Goal: Transaction & Acquisition: Purchase product/service

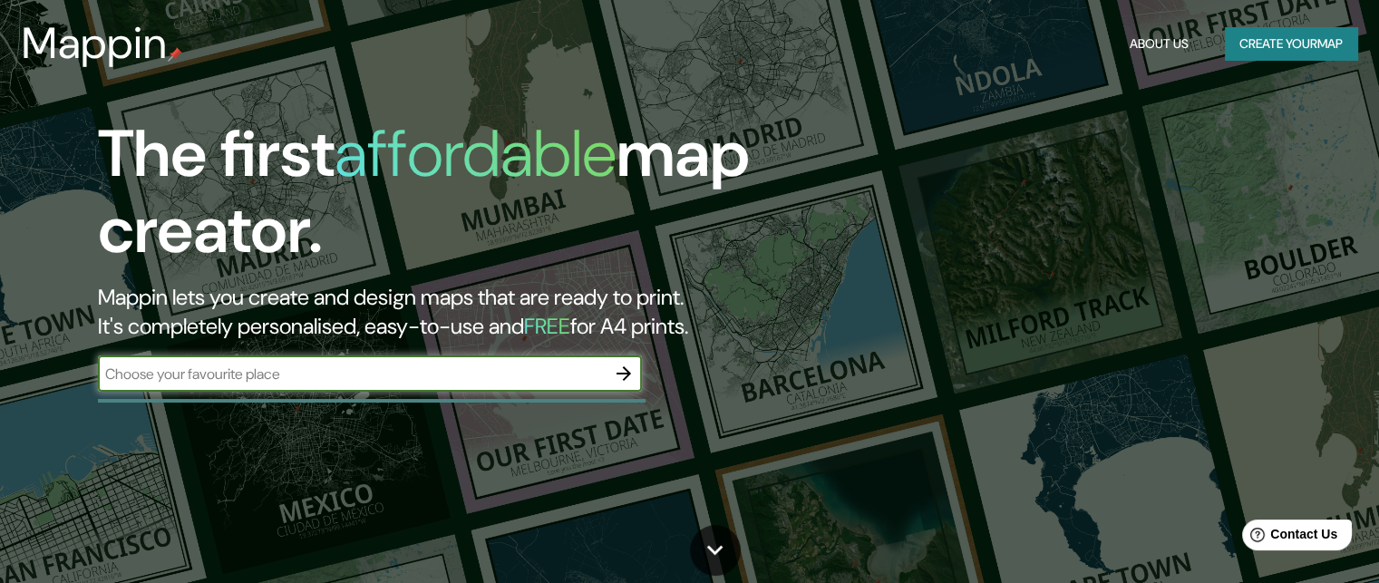
click at [449, 368] on input "text" at bounding box center [352, 374] width 508 height 21
type input "[GEOGRAPHIC_DATA]"
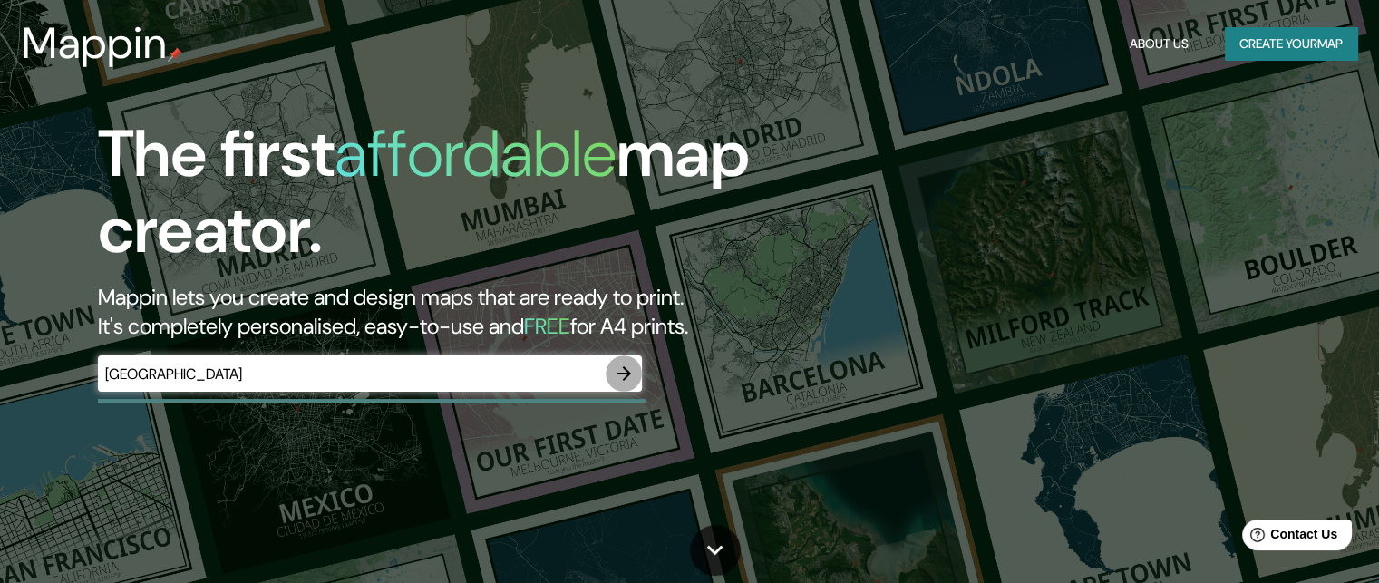
click at [625, 378] on icon "button" at bounding box center [624, 373] width 15 height 15
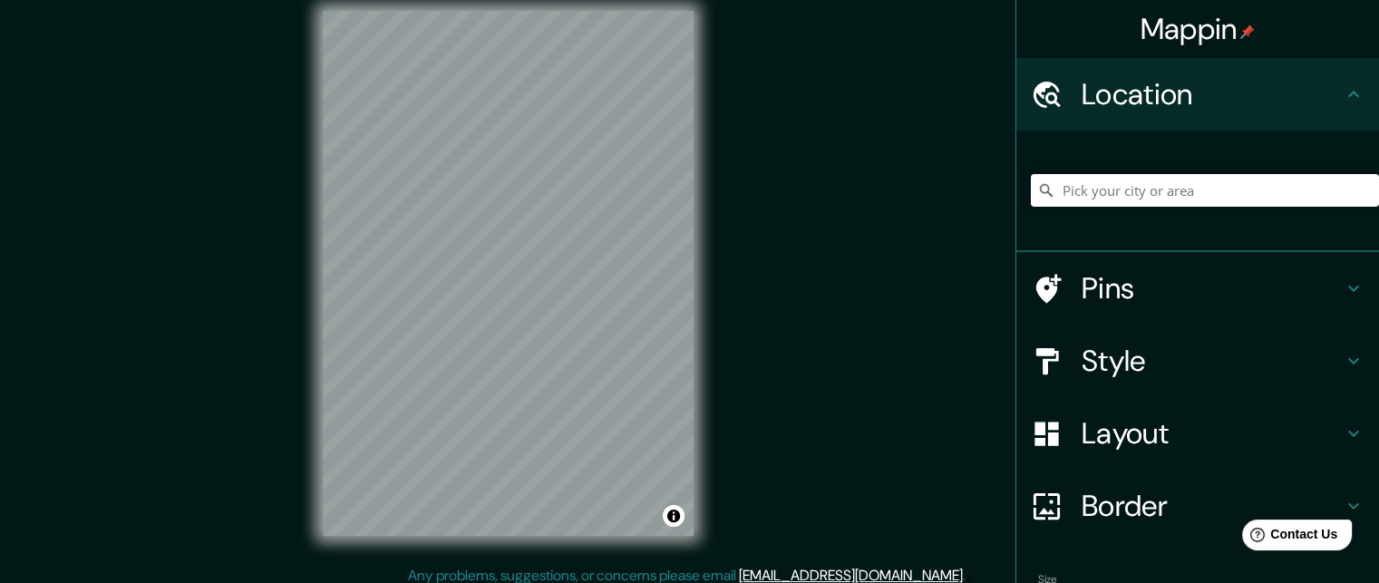
scroll to position [29, 0]
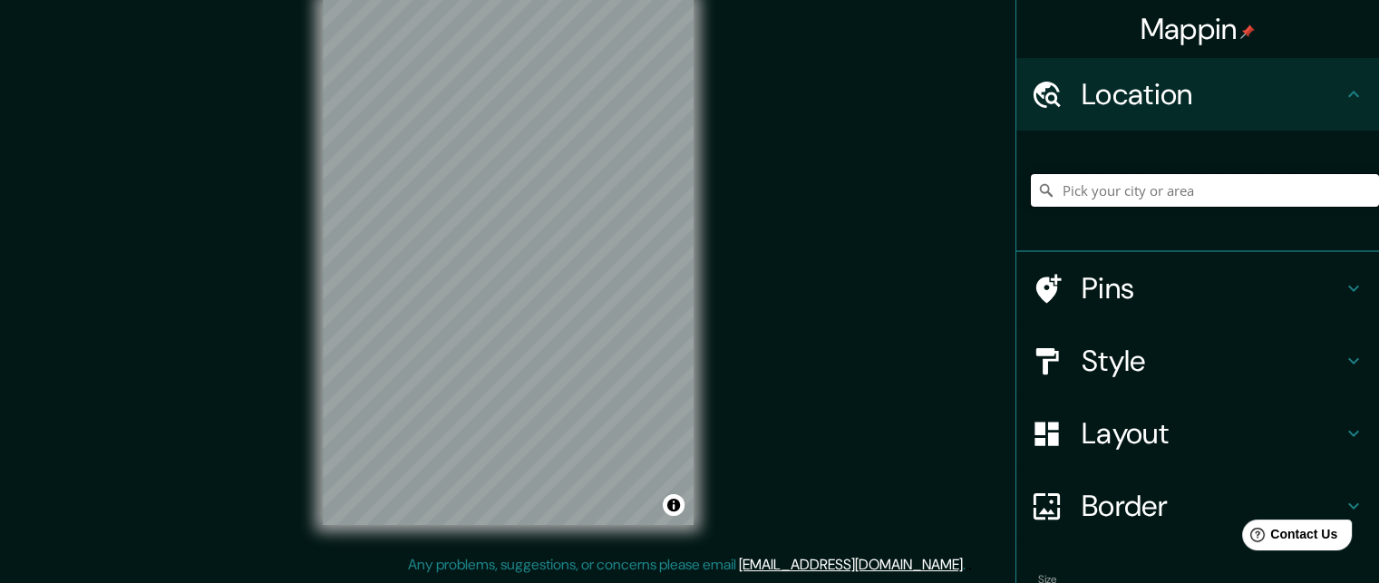
click at [1139, 180] on input "Pick your city or area" at bounding box center [1205, 190] width 348 height 33
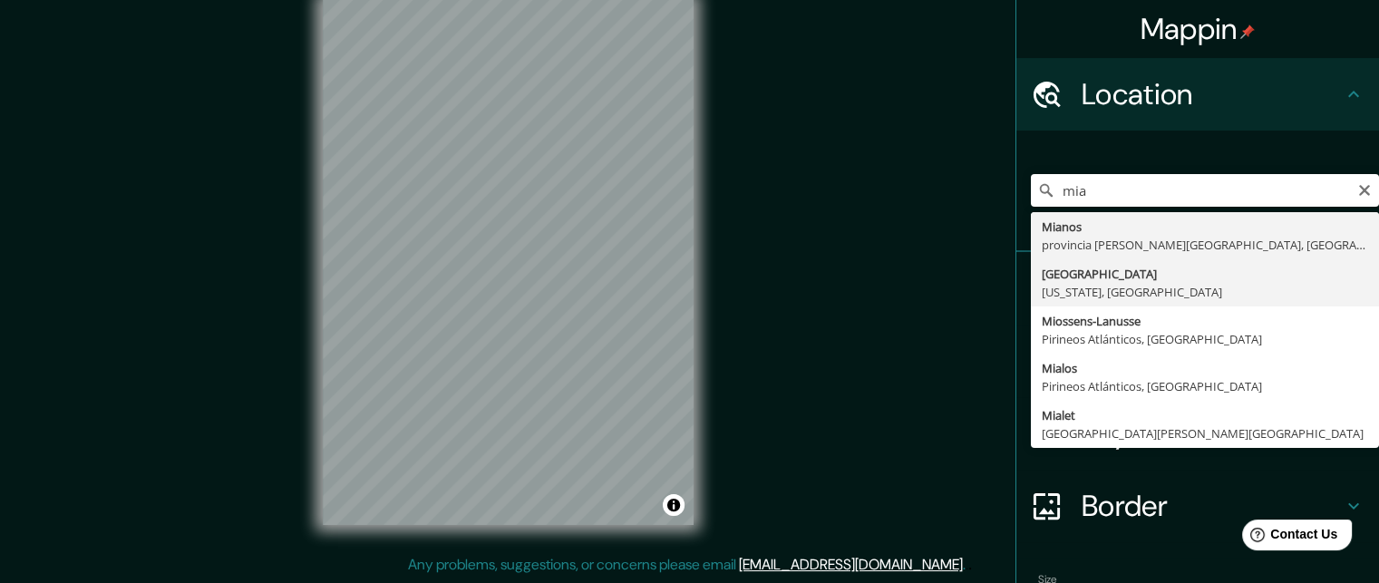
type input "[GEOGRAPHIC_DATA], [US_STATE], [GEOGRAPHIC_DATA]"
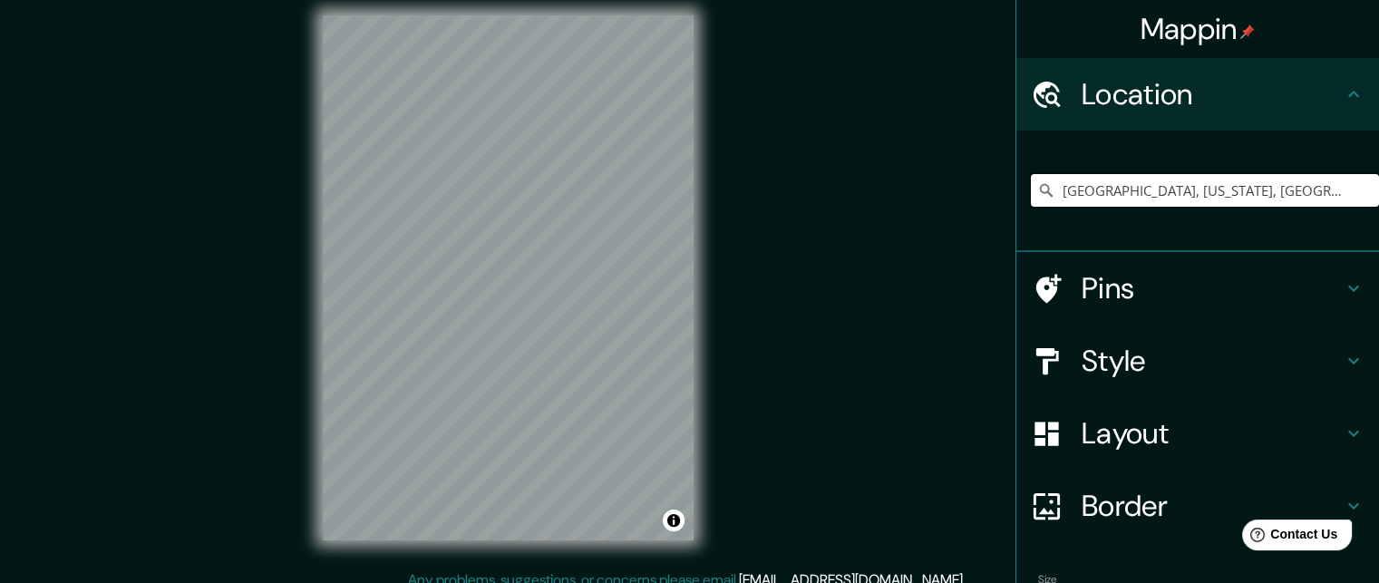
scroll to position [0, 0]
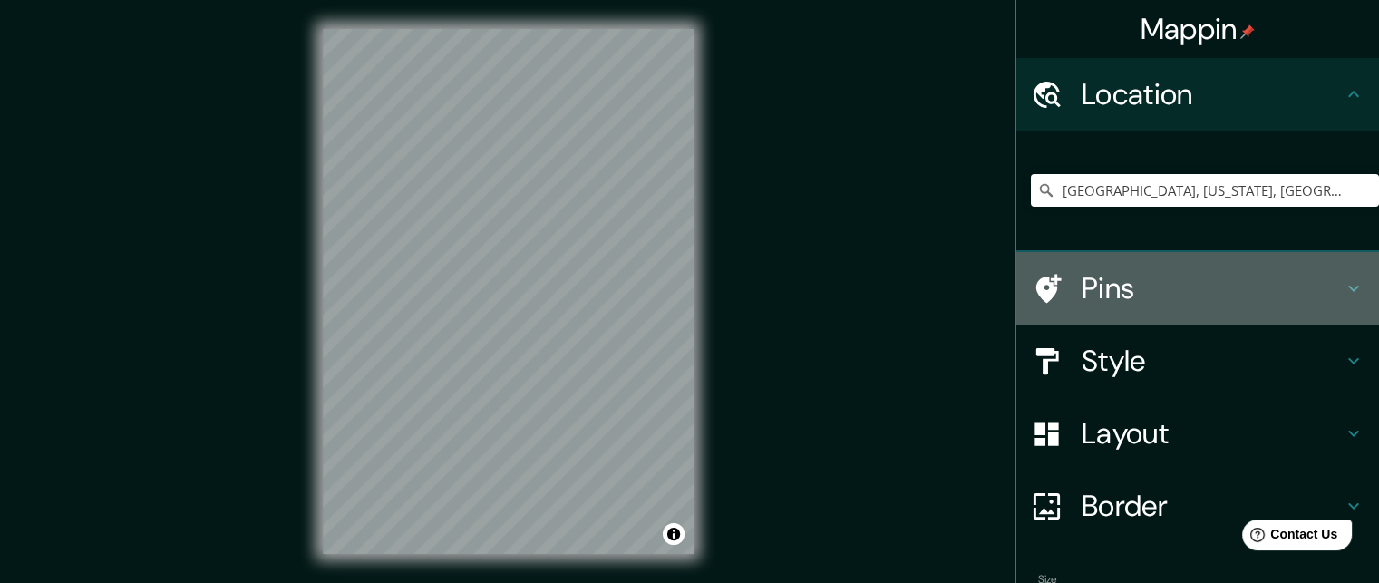
click at [1127, 295] on h4 "Pins" at bounding box center [1212, 288] width 261 height 36
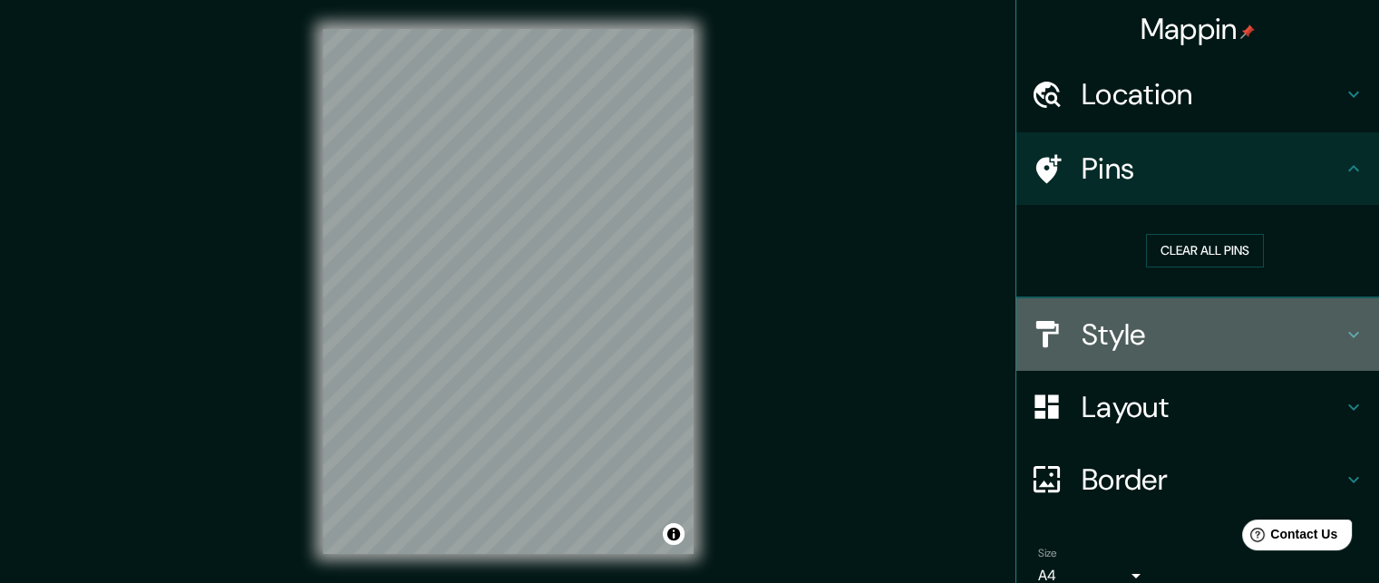
click at [1128, 337] on h4 "Style" at bounding box center [1212, 335] width 261 height 36
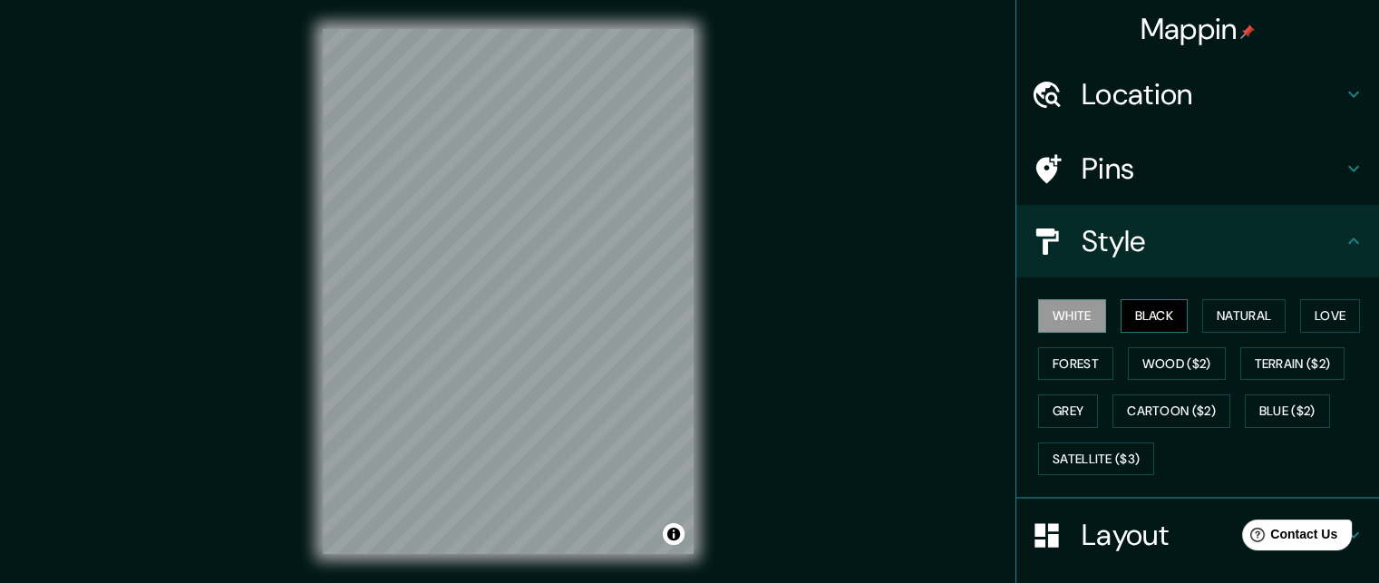
click at [1132, 317] on button "Black" at bounding box center [1155, 316] width 68 height 34
click at [1213, 318] on button "Natural" at bounding box center [1244, 316] width 83 height 34
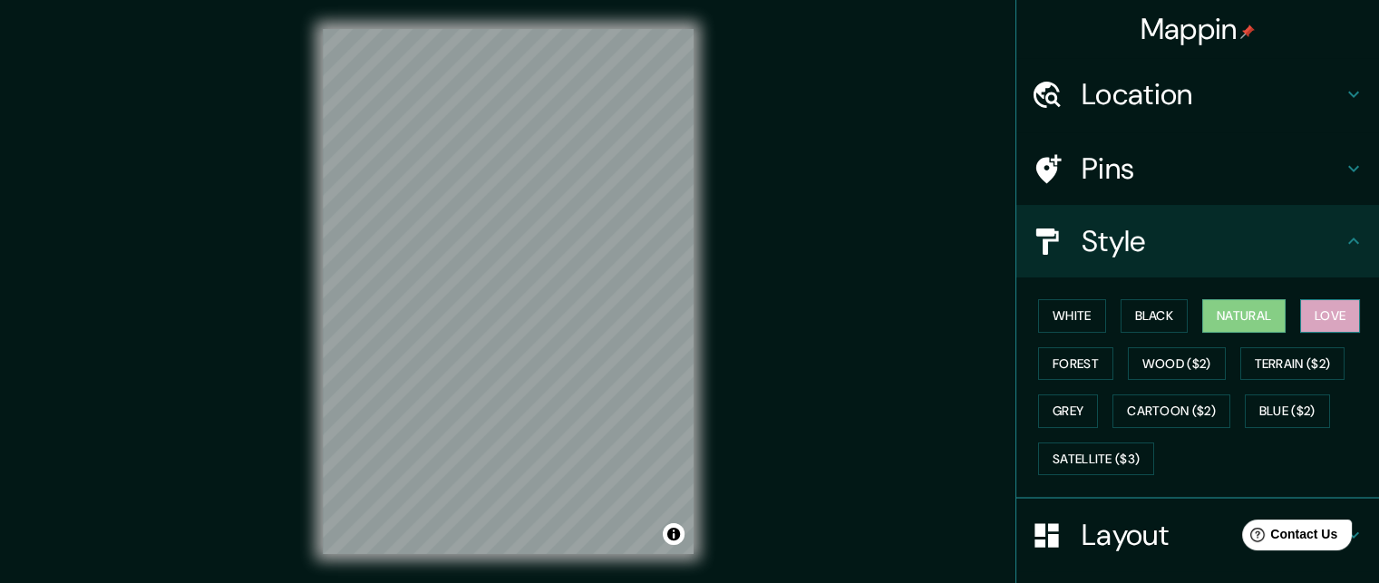
click at [1318, 311] on button "Love" at bounding box center [1330, 316] width 60 height 34
click at [1090, 356] on button "Forest" at bounding box center [1075, 364] width 75 height 34
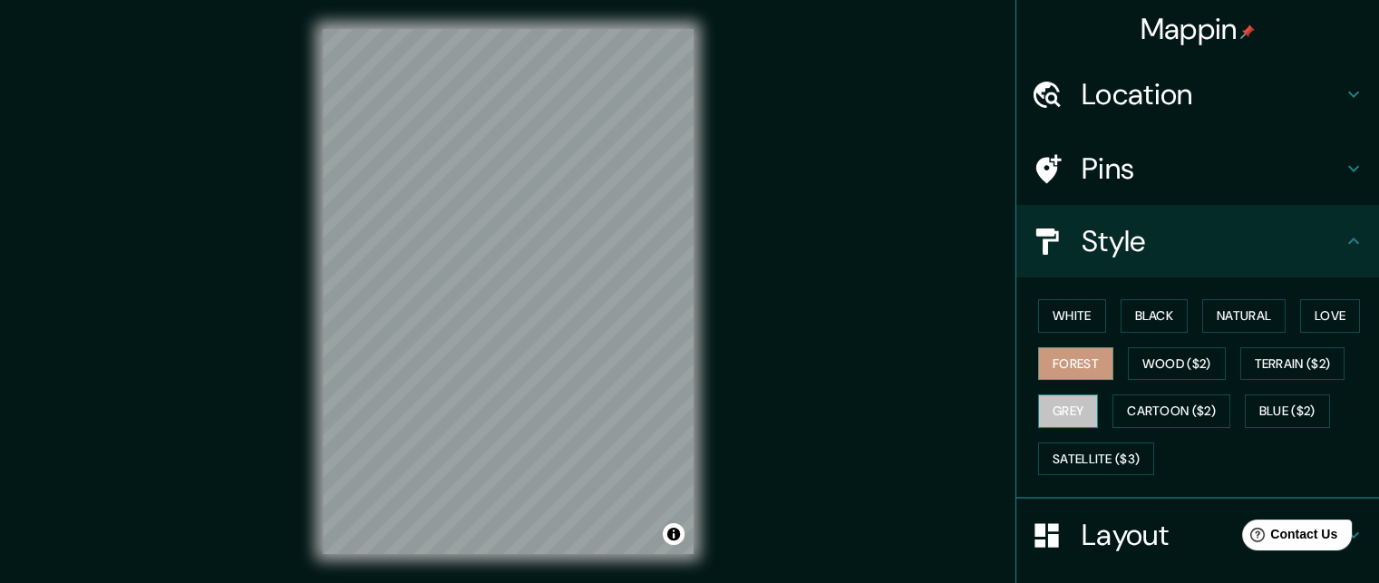
click at [1040, 402] on button "Grey" at bounding box center [1068, 411] width 60 height 34
click at [1230, 318] on button "Natural" at bounding box center [1244, 316] width 83 height 34
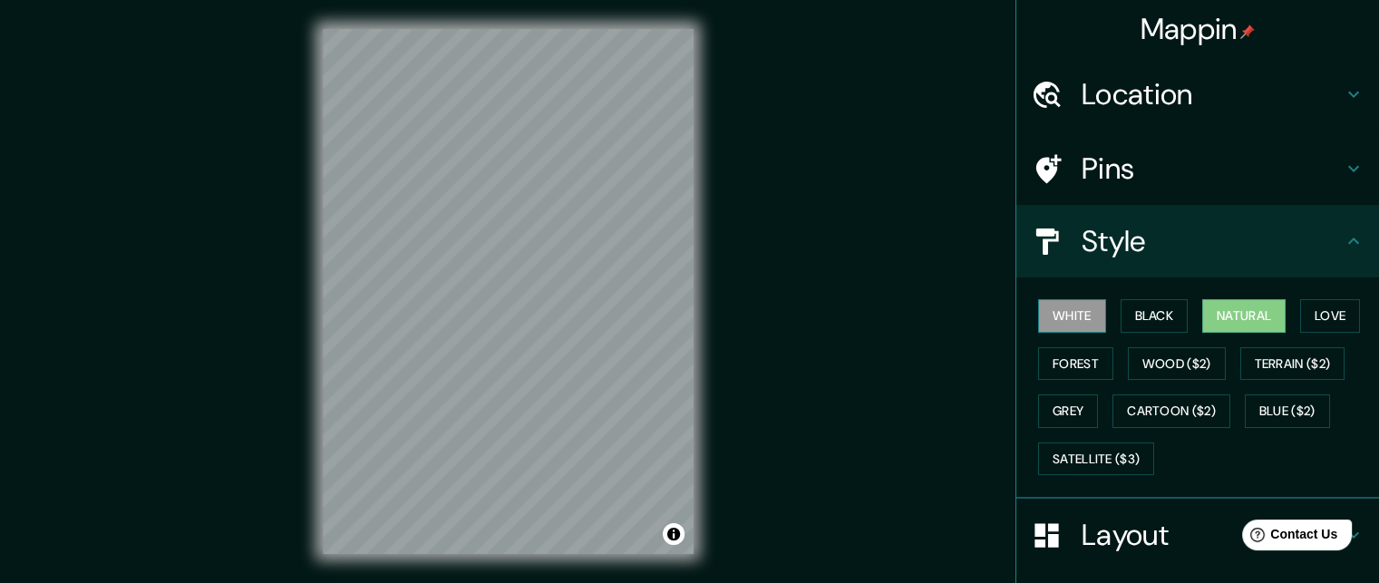
click at [1059, 320] on button "White" at bounding box center [1072, 316] width 68 height 34
click at [1259, 315] on button "Natural" at bounding box center [1244, 316] width 83 height 34
drag, startPoint x: 874, startPoint y: 415, endPoint x: 783, endPoint y: 414, distance: 91.6
click at [874, 415] on div "Mappin Location [GEOGRAPHIC_DATA], [US_STATE], [GEOGRAPHIC_DATA] Pins Style Whi…" at bounding box center [689, 306] width 1379 height 612
click at [617, 403] on div at bounding box center [611, 396] width 15 height 15
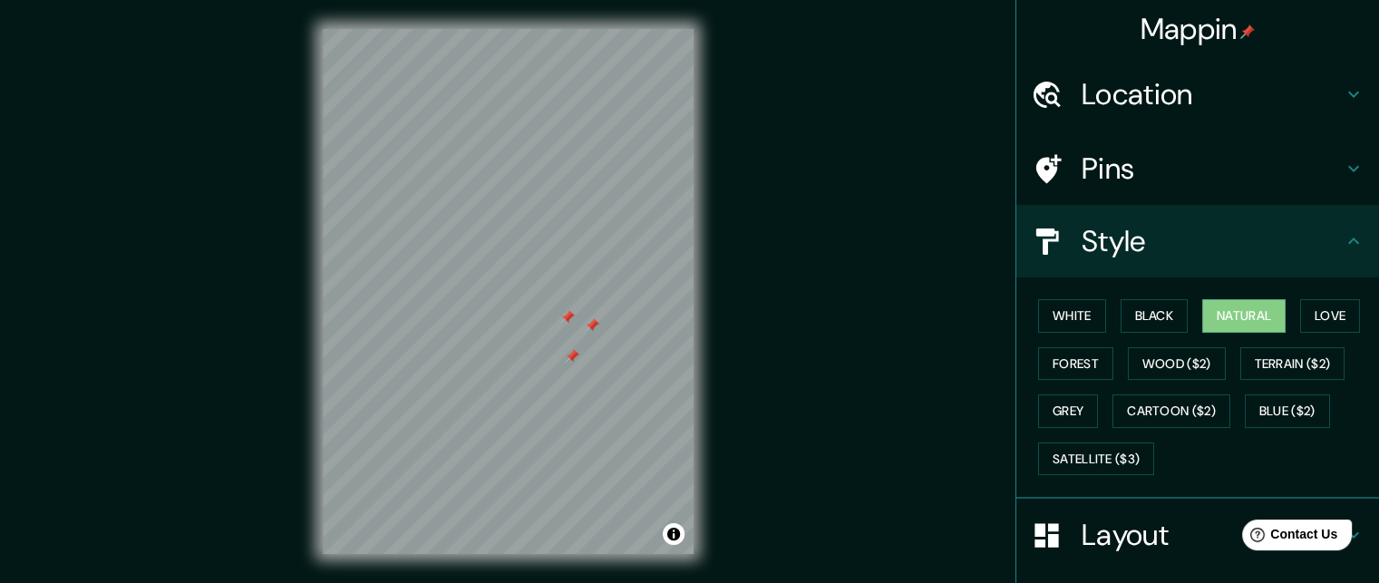
click at [572, 363] on div at bounding box center [572, 356] width 15 height 15
click at [597, 329] on div at bounding box center [592, 325] width 15 height 15
click at [567, 318] on div at bounding box center [567, 317] width 15 height 15
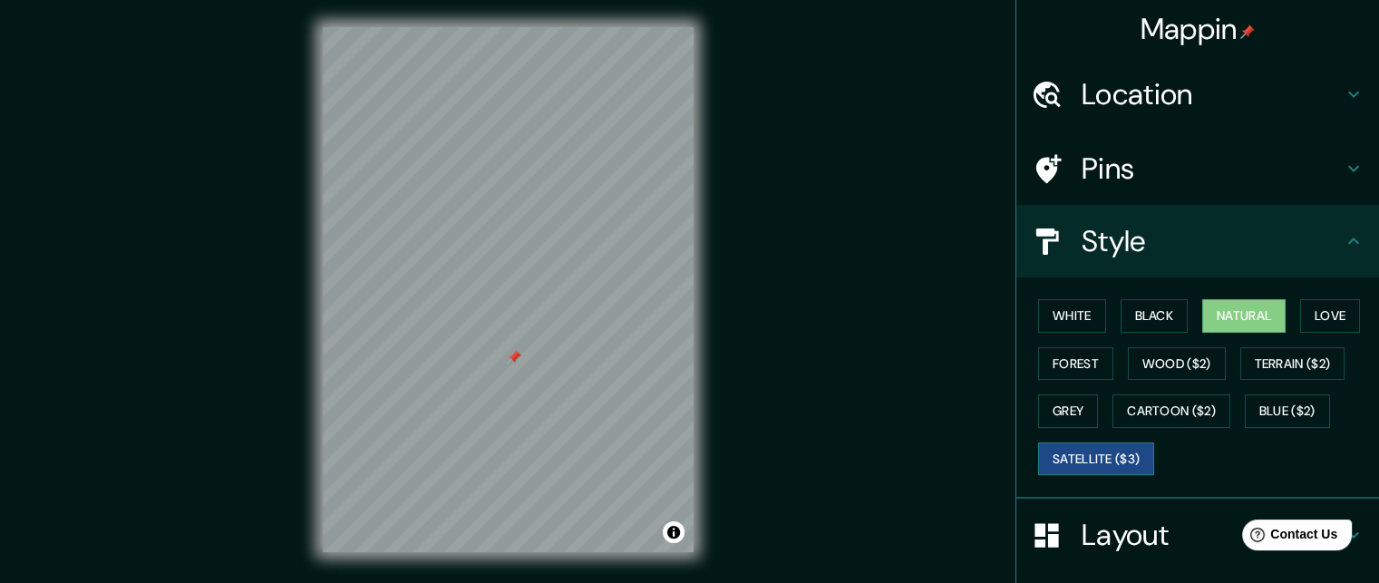
scroll to position [29, 0]
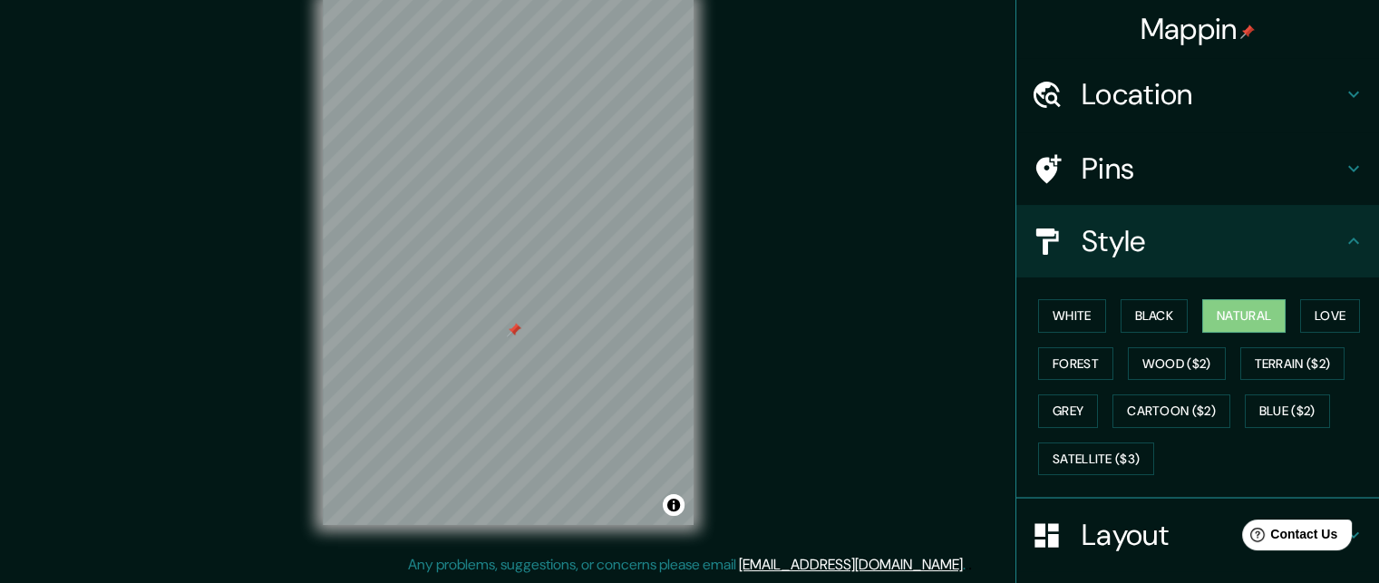
click at [1090, 511] on div "Layout" at bounding box center [1198, 535] width 363 height 73
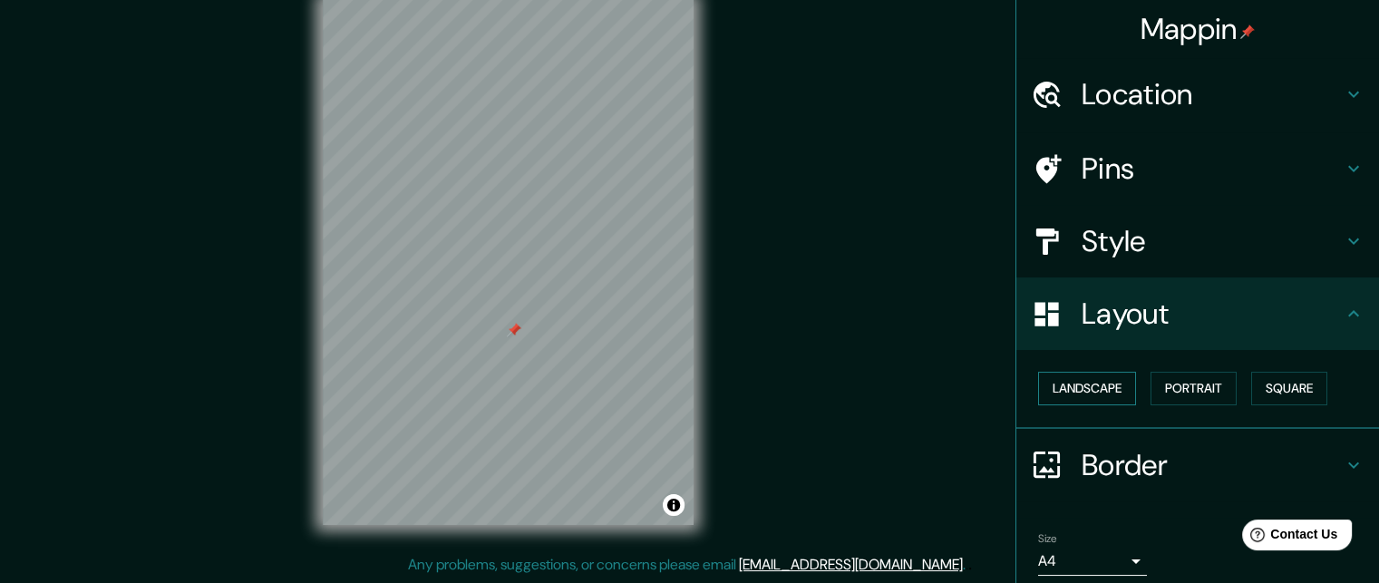
click at [1090, 394] on button "Landscape" at bounding box center [1087, 389] width 98 height 34
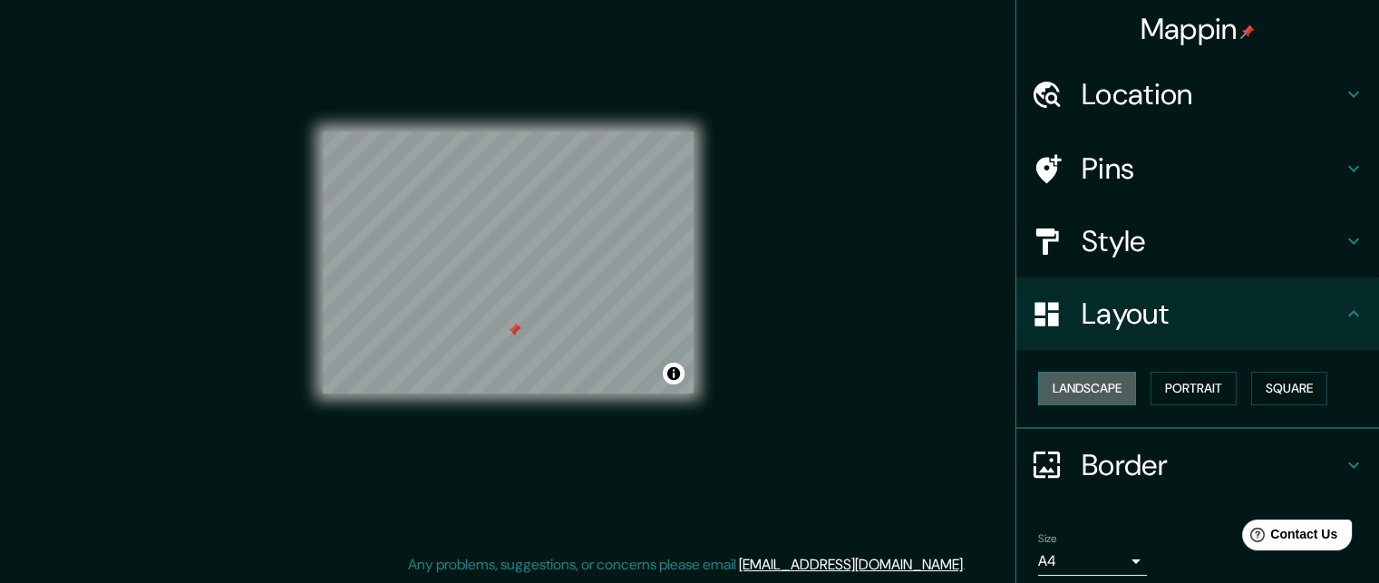
click at [1090, 394] on button "Landscape" at bounding box center [1087, 389] width 98 height 34
click at [1175, 394] on button "Portrait" at bounding box center [1194, 389] width 86 height 34
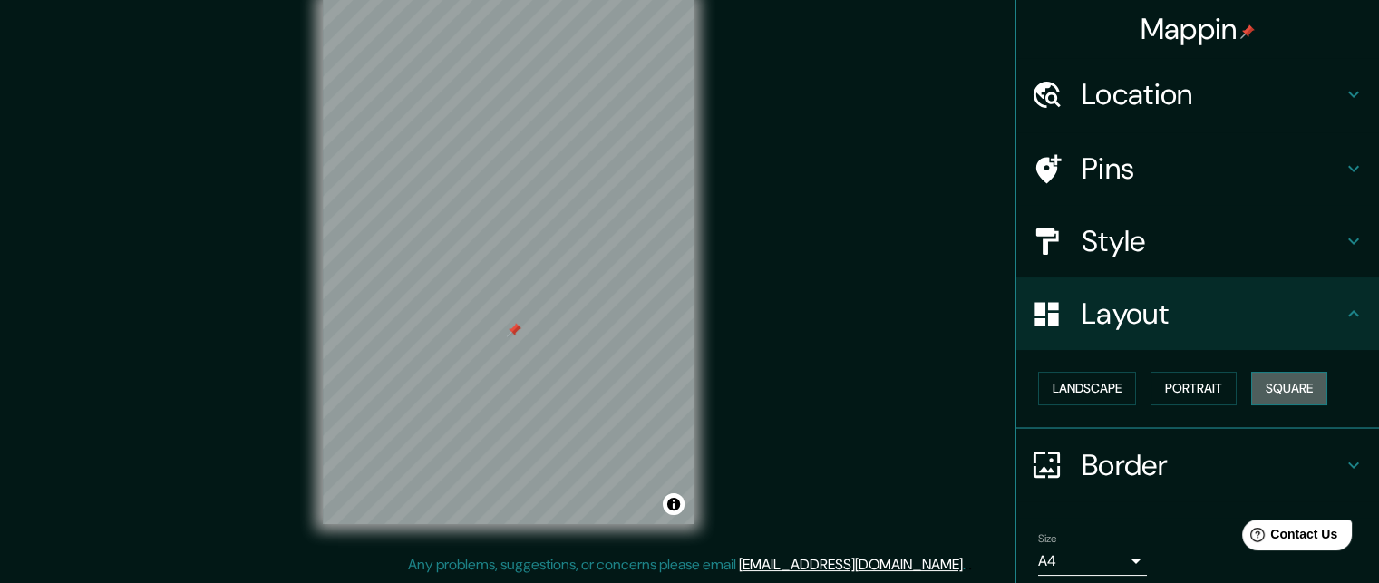
click at [1269, 391] on button "Square" at bounding box center [1290, 389] width 76 height 34
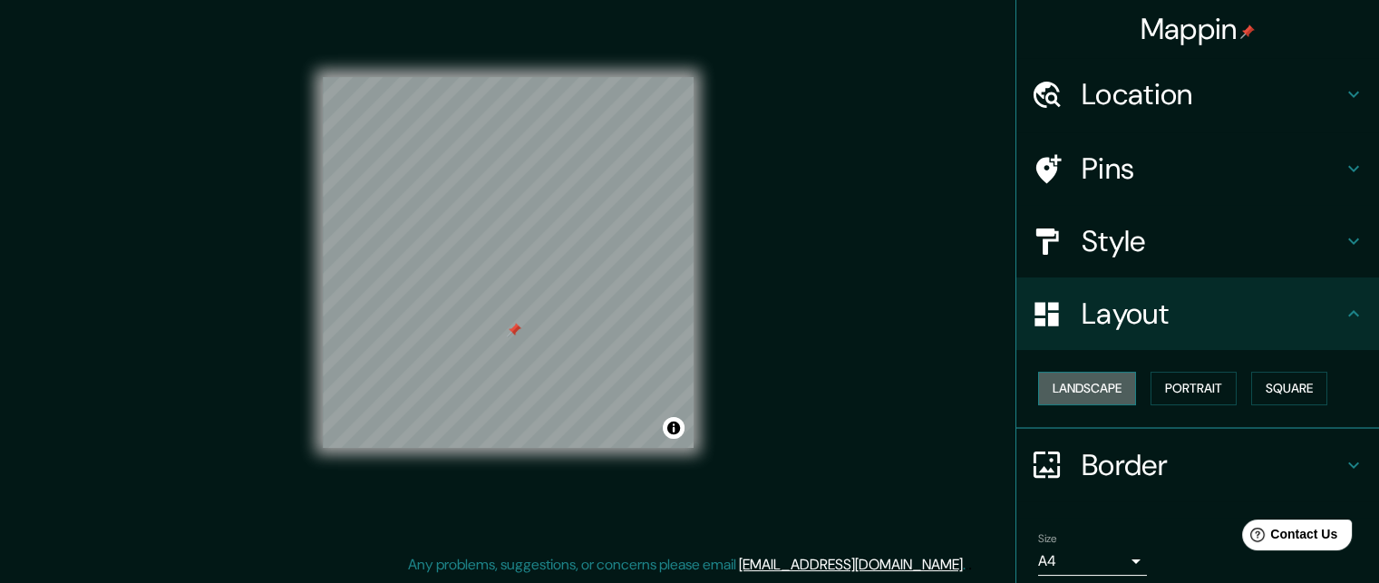
click at [1092, 385] on button "Landscape" at bounding box center [1087, 389] width 98 height 34
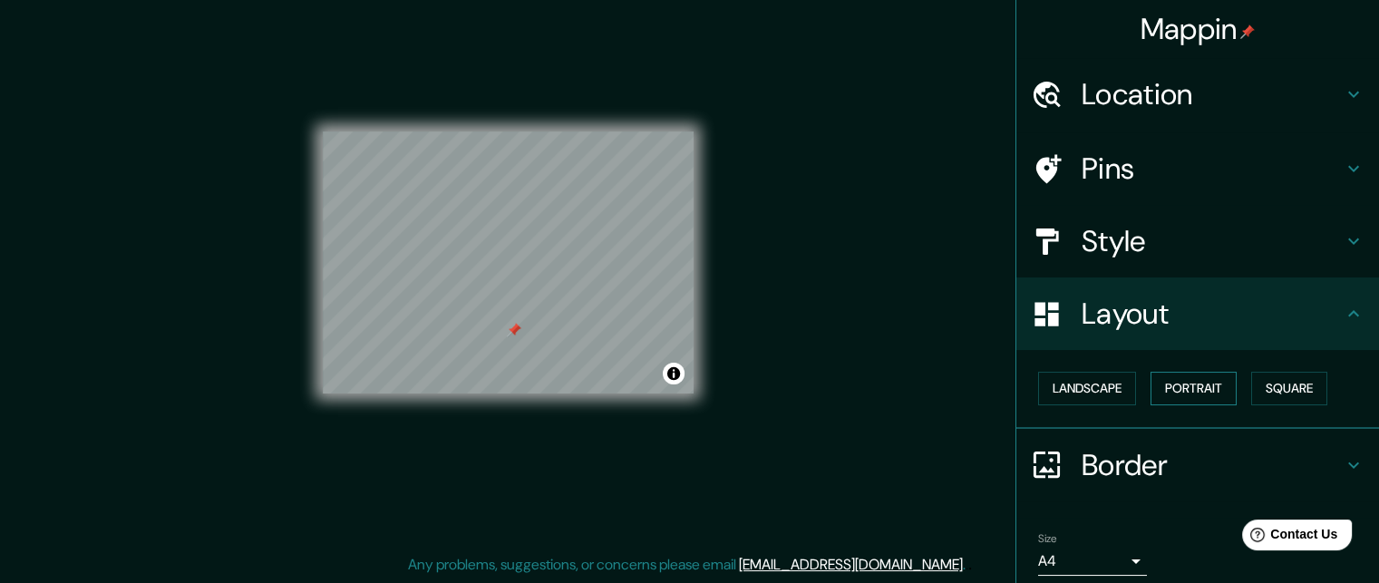
click at [1170, 385] on button "Portrait" at bounding box center [1194, 389] width 86 height 34
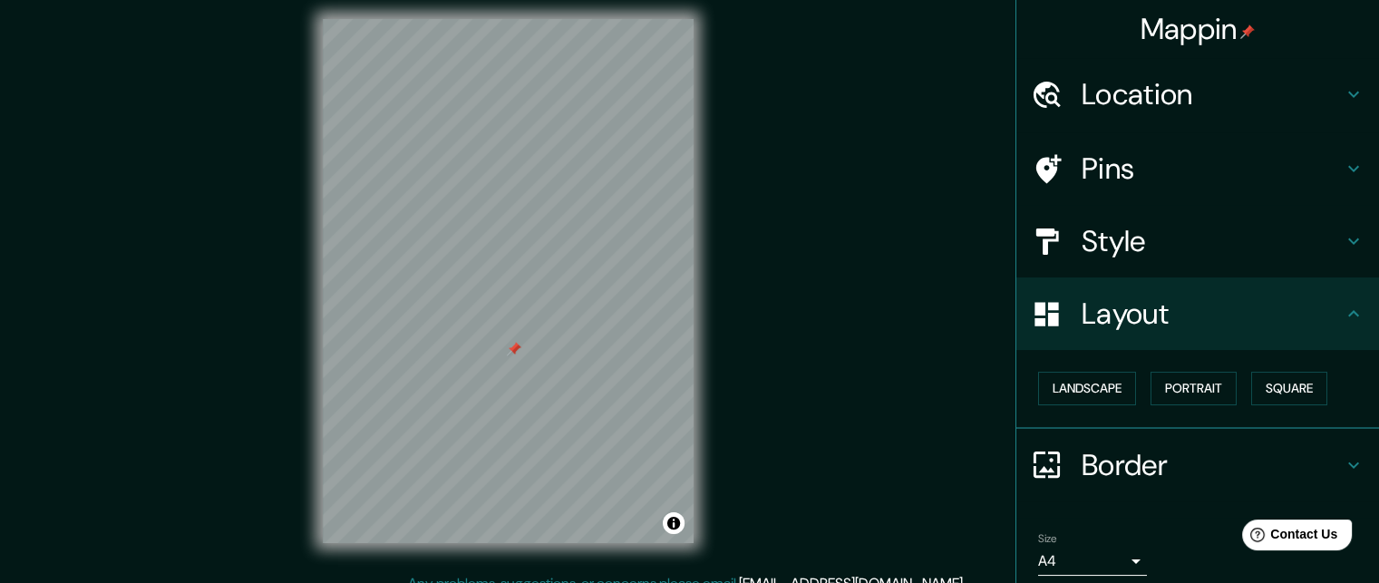
scroll to position [0, 0]
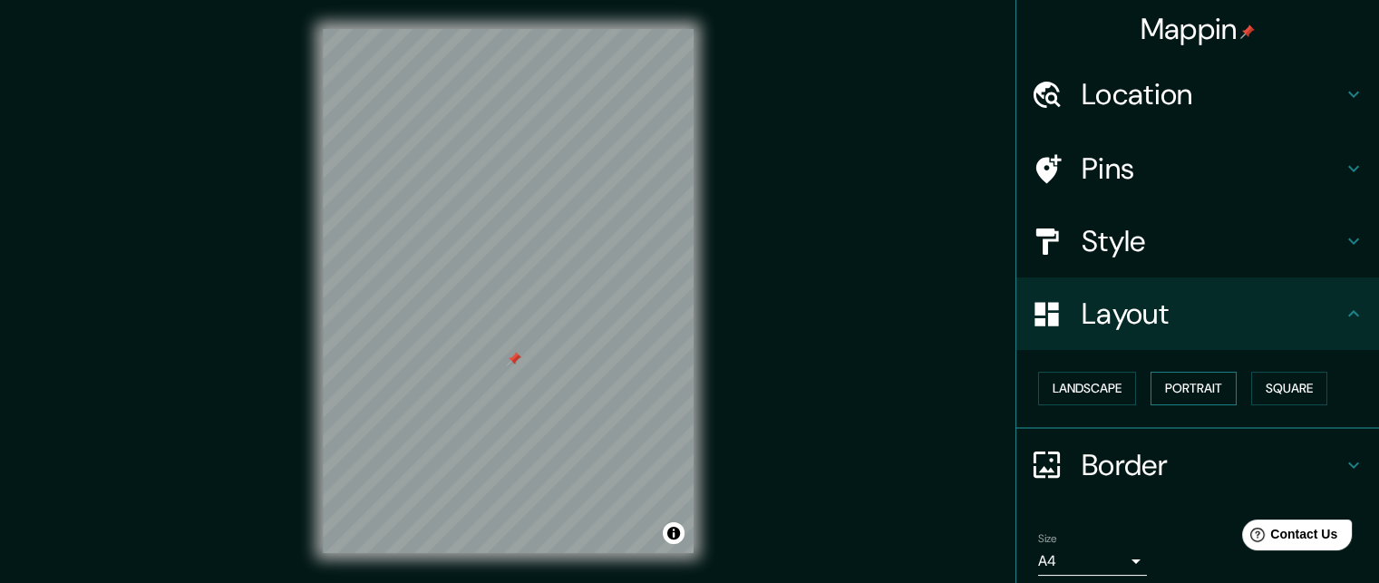
click at [1188, 389] on button "Portrait" at bounding box center [1194, 389] width 86 height 34
click at [1187, 389] on button "Portrait" at bounding box center [1194, 389] width 86 height 34
click at [1088, 394] on button "Landscape" at bounding box center [1087, 389] width 98 height 34
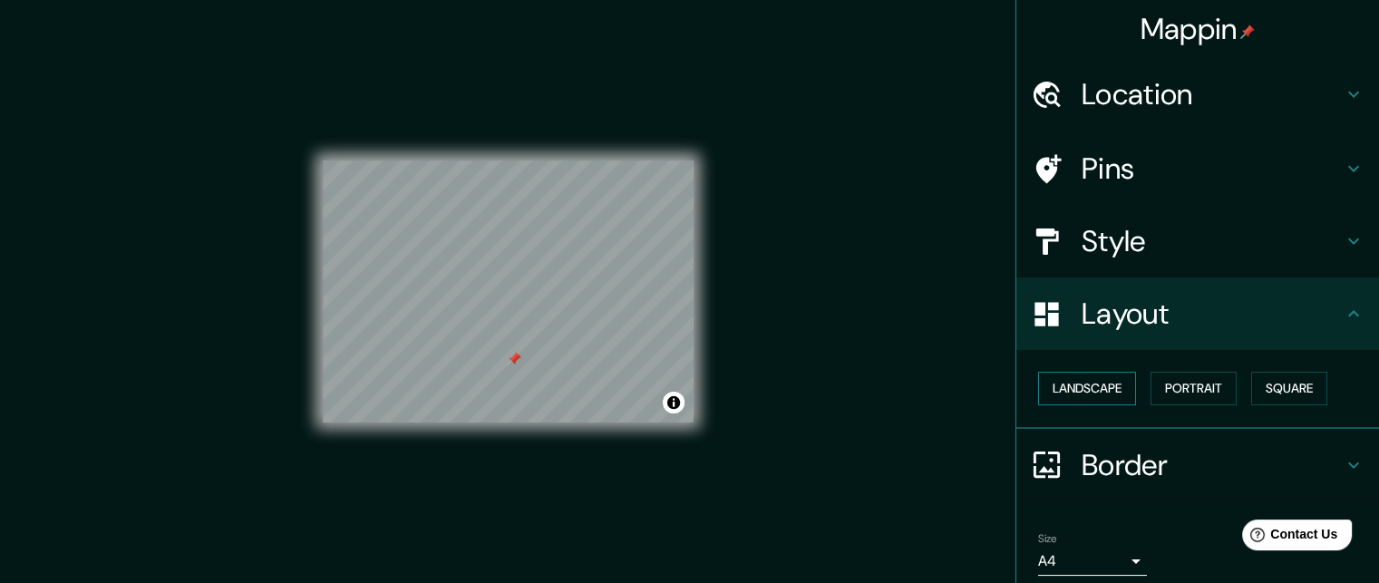
click at [1088, 394] on button "Landscape" at bounding box center [1087, 389] width 98 height 34
click at [1166, 301] on h4 "Layout" at bounding box center [1212, 314] width 261 height 36
click at [1343, 317] on icon at bounding box center [1354, 314] width 22 height 22
click at [1187, 387] on button "Portrait" at bounding box center [1194, 389] width 86 height 34
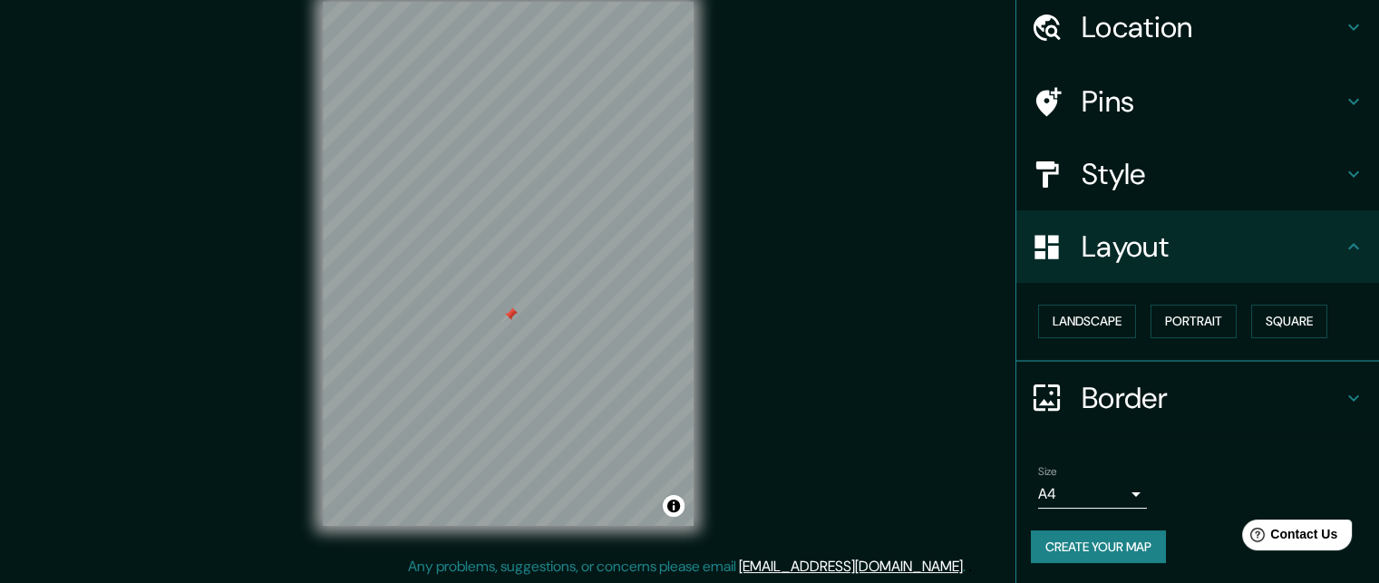
scroll to position [29, 0]
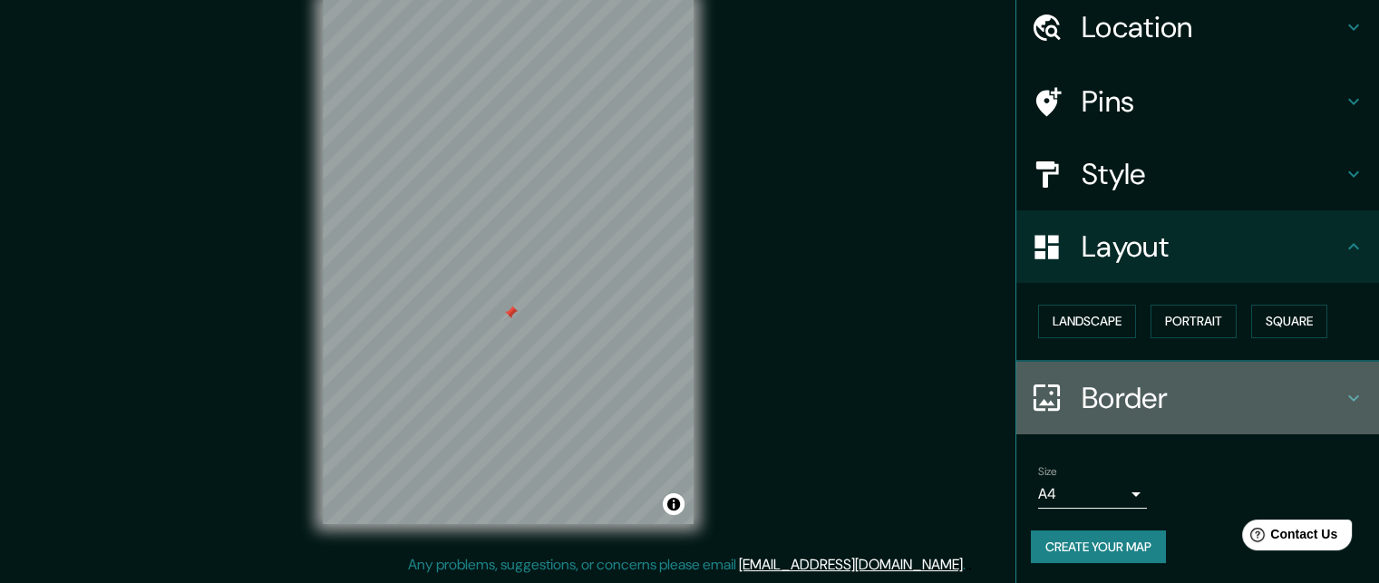
click at [1102, 404] on h4 "Border" at bounding box center [1212, 398] width 261 height 36
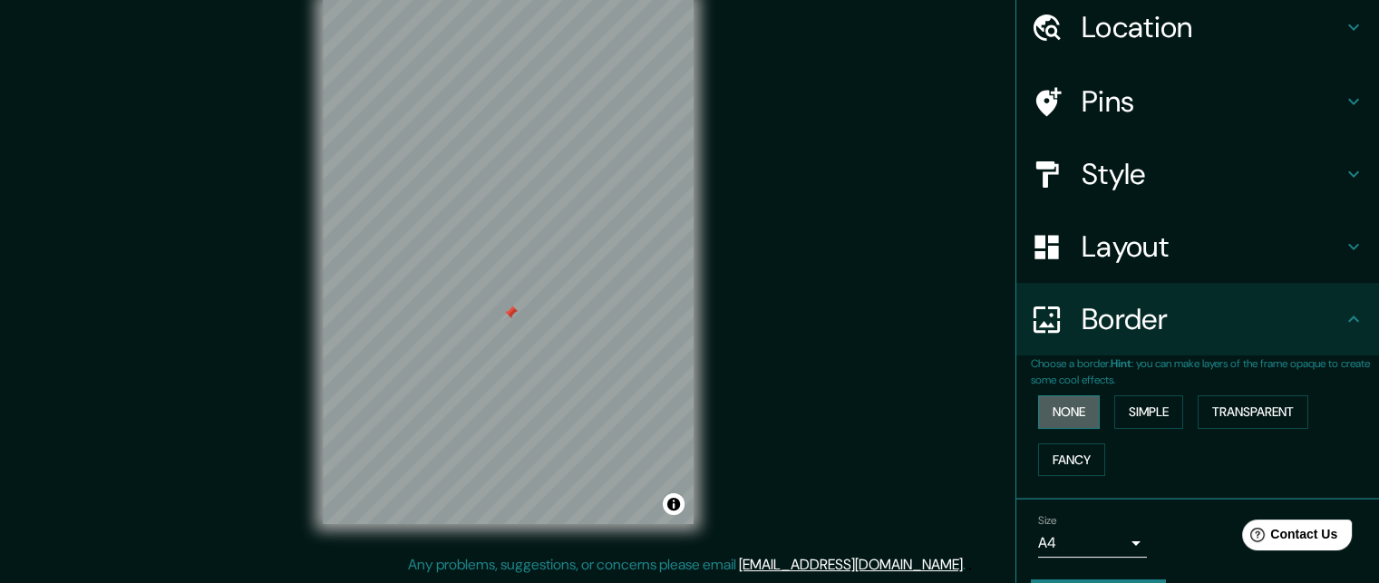
click at [1081, 412] on button "None" at bounding box center [1069, 412] width 62 height 34
click at [1067, 413] on button "None" at bounding box center [1069, 412] width 62 height 34
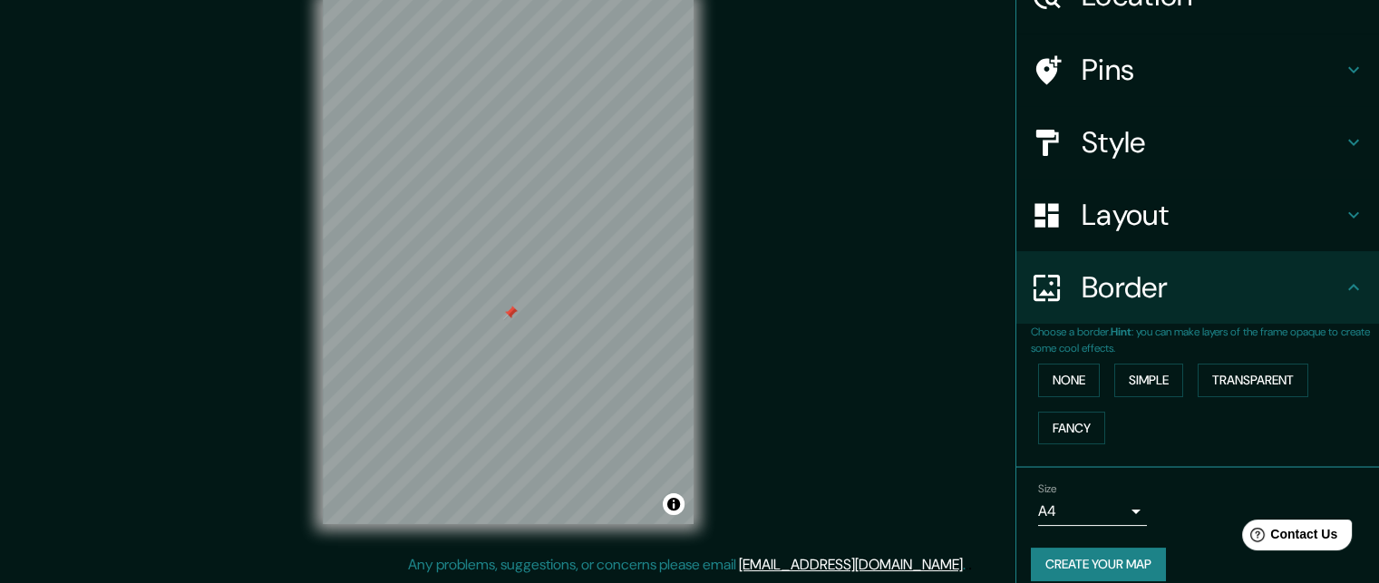
scroll to position [116, 0]
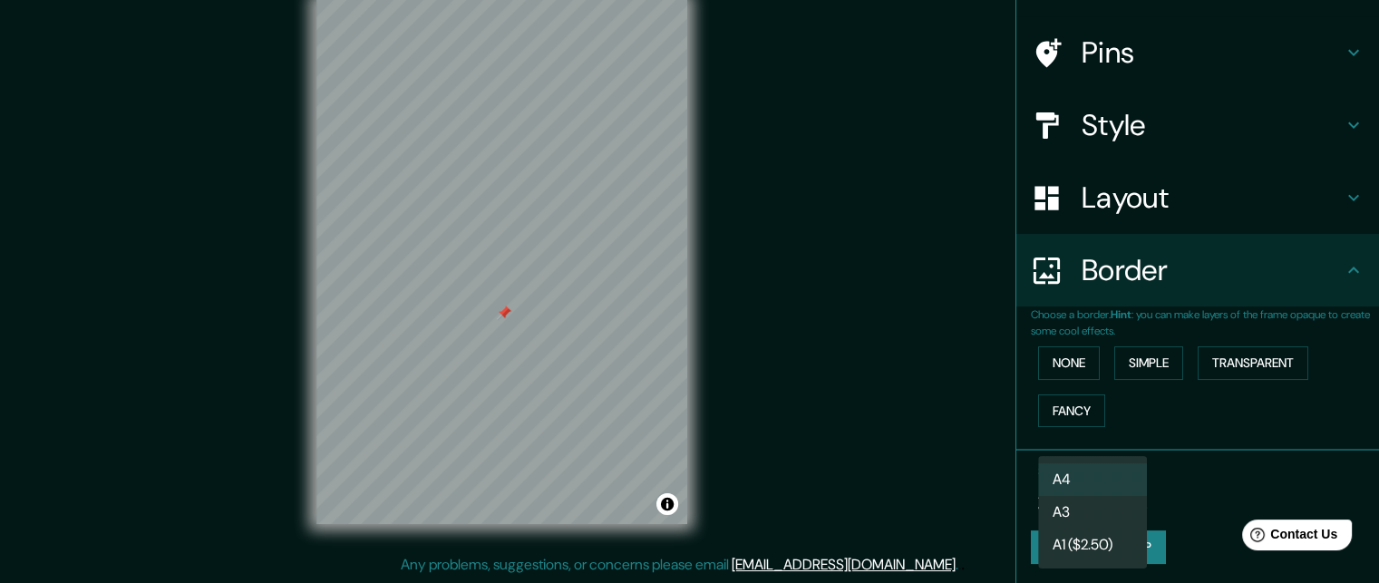
click at [1119, 487] on body "Mappin Location [GEOGRAPHIC_DATA], [US_STATE], [GEOGRAPHIC_DATA] Pins Style Lay…" at bounding box center [689, 262] width 1379 height 583
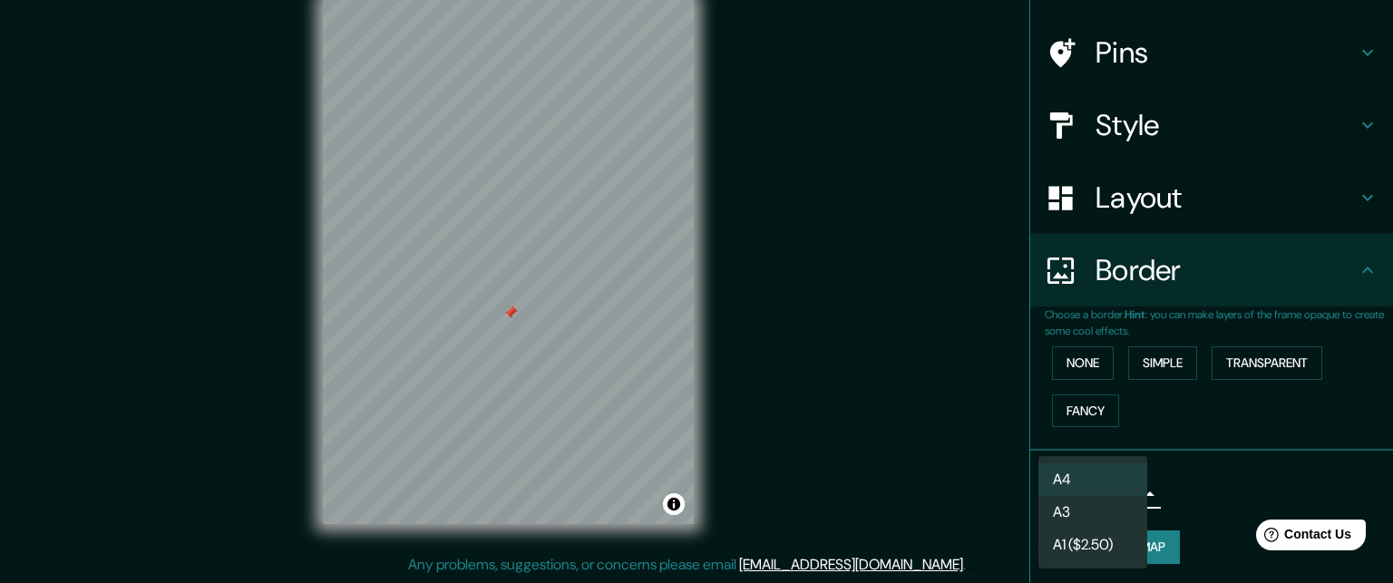
click at [1082, 506] on li "A3" at bounding box center [1092, 512] width 109 height 33
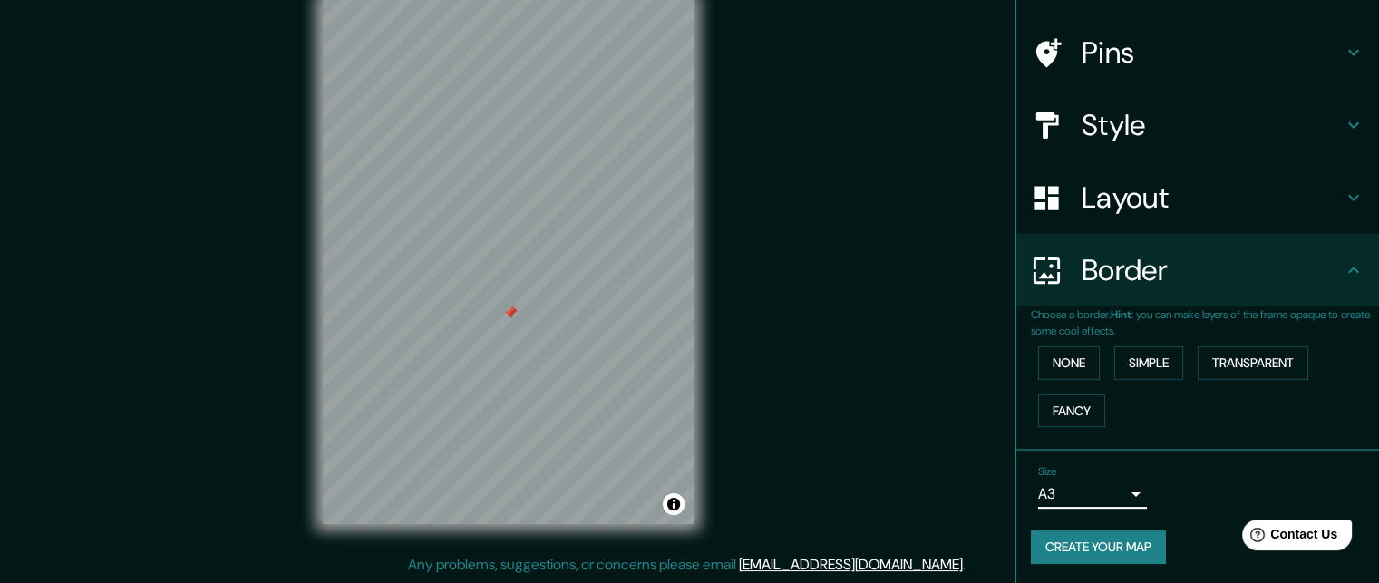
click at [823, 396] on div "Mappin Location [GEOGRAPHIC_DATA], [US_STATE], [GEOGRAPHIC_DATA] Pins Style Lay…" at bounding box center [689, 277] width 1379 height 612
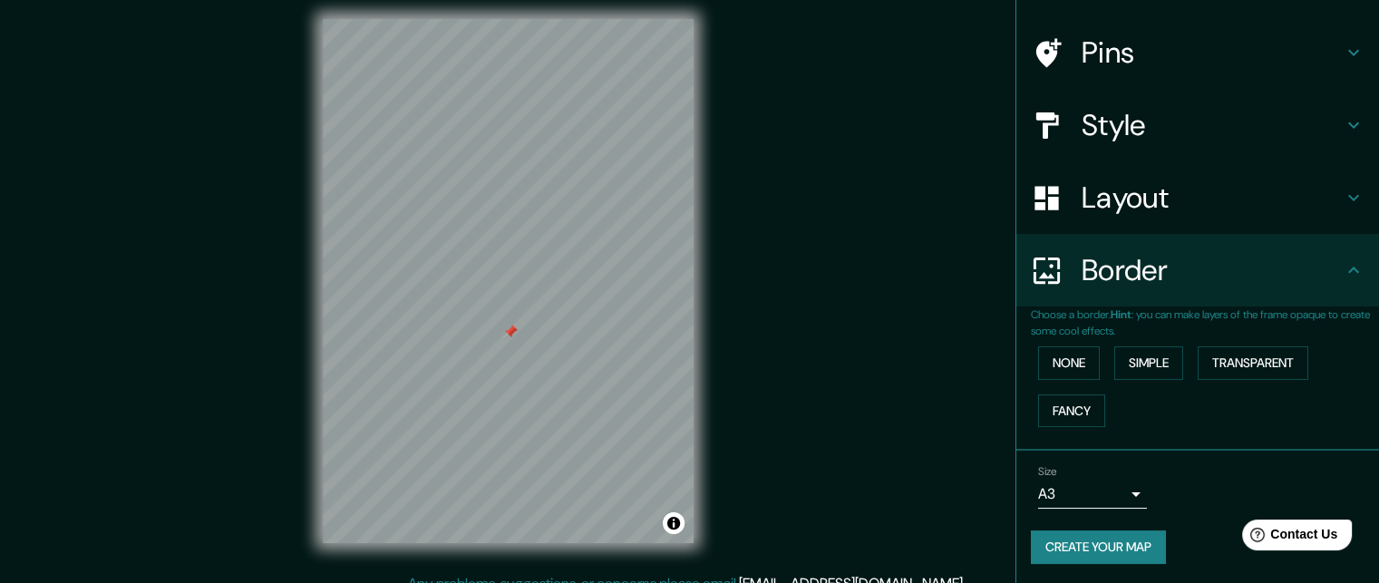
scroll to position [0, 0]
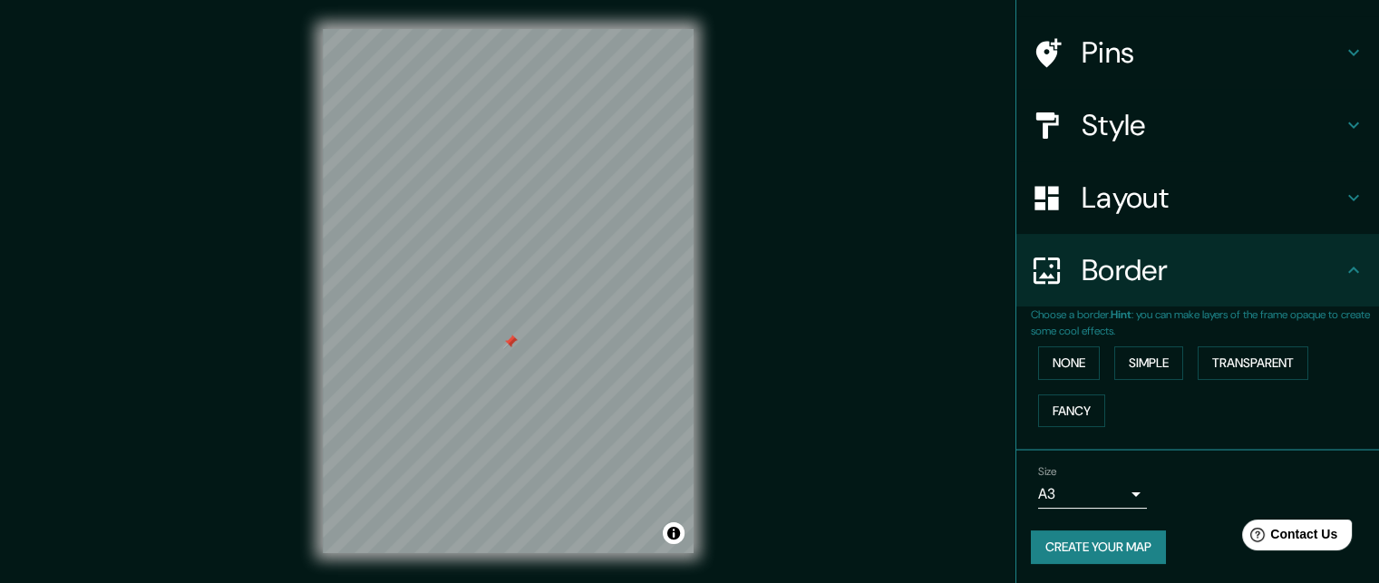
click at [1076, 482] on body "Mappin Location [GEOGRAPHIC_DATA], [US_STATE], [GEOGRAPHIC_DATA] Pins Style Lay…" at bounding box center [689, 291] width 1379 height 583
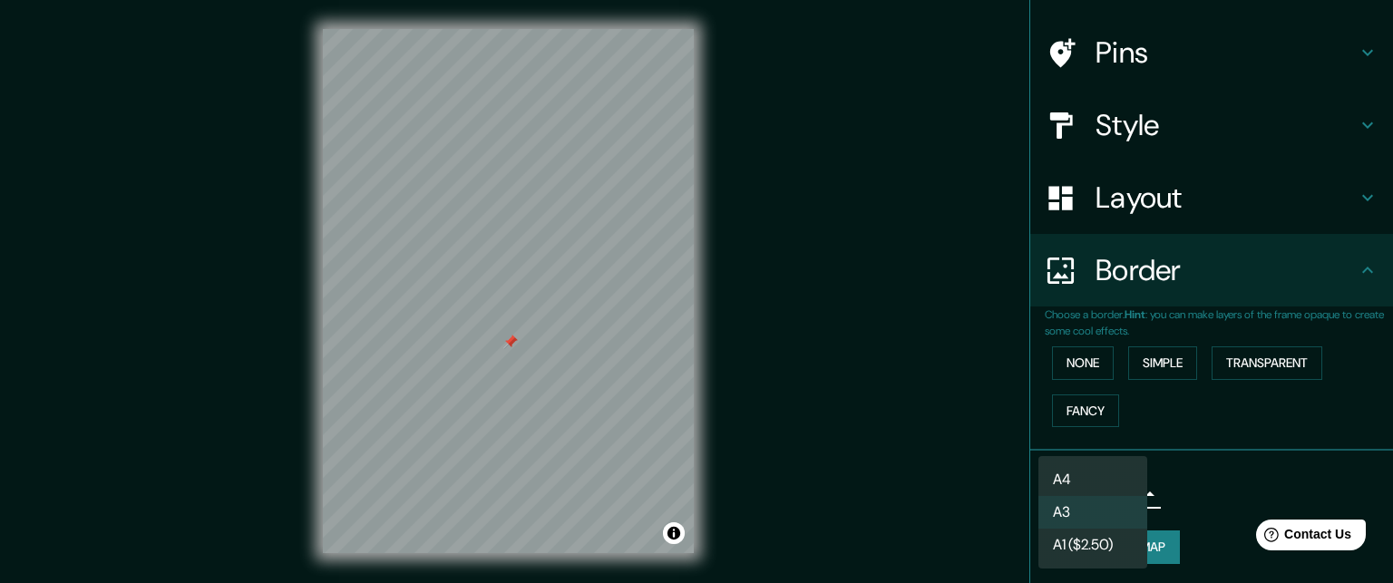
click at [1076, 481] on li "A4" at bounding box center [1092, 479] width 109 height 33
type input "single"
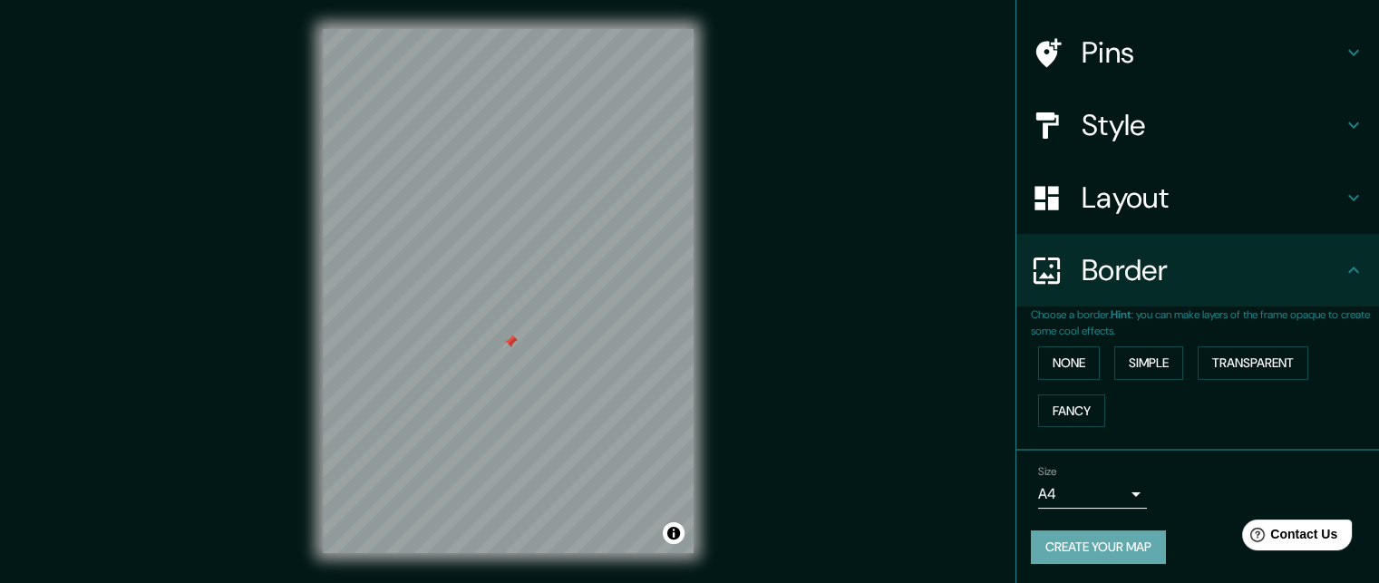
click at [1093, 544] on button "Create your map" at bounding box center [1098, 548] width 135 height 34
click at [1100, 547] on button "Create your map" at bounding box center [1098, 548] width 135 height 34
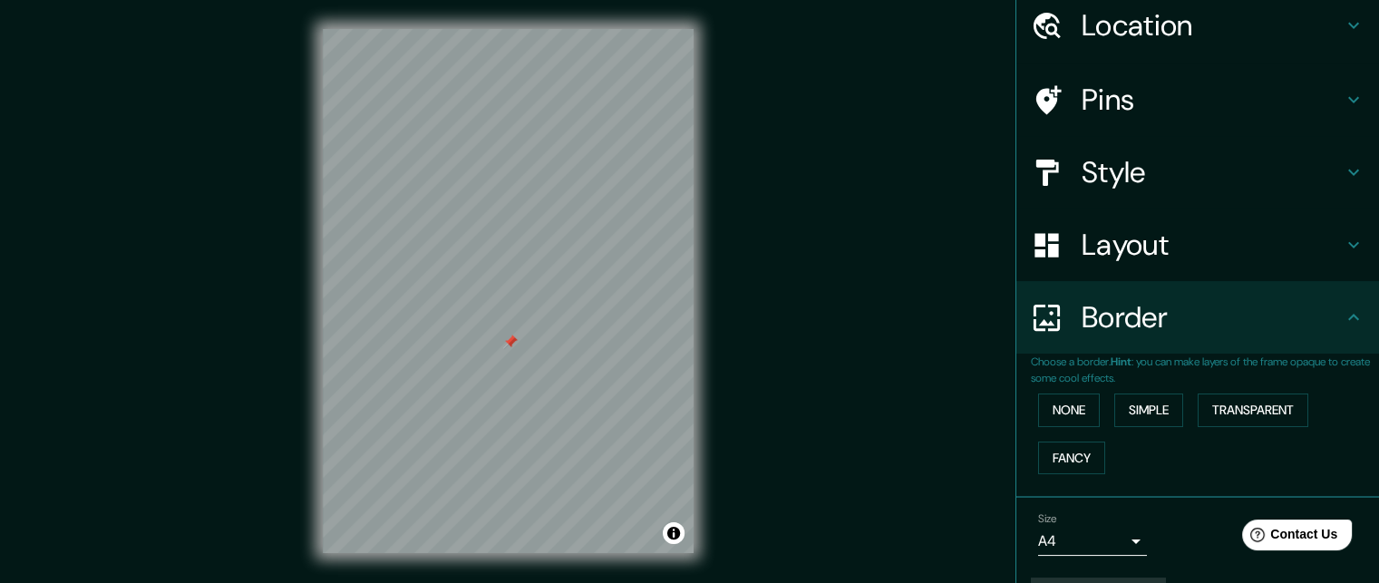
scroll to position [116, 0]
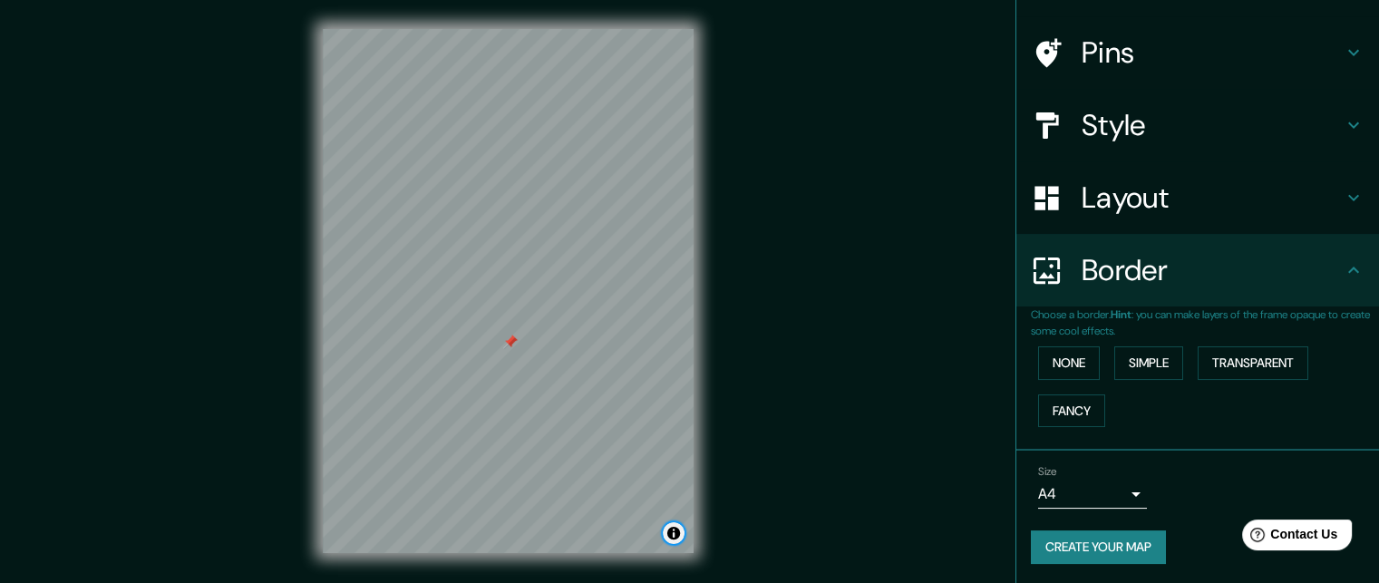
click at [674, 534] on button "Toggle attribution" at bounding box center [674, 533] width 22 height 22
click at [1047, 542] on button "Create your map" at bounding box center [1098, 548] width 135 height 34
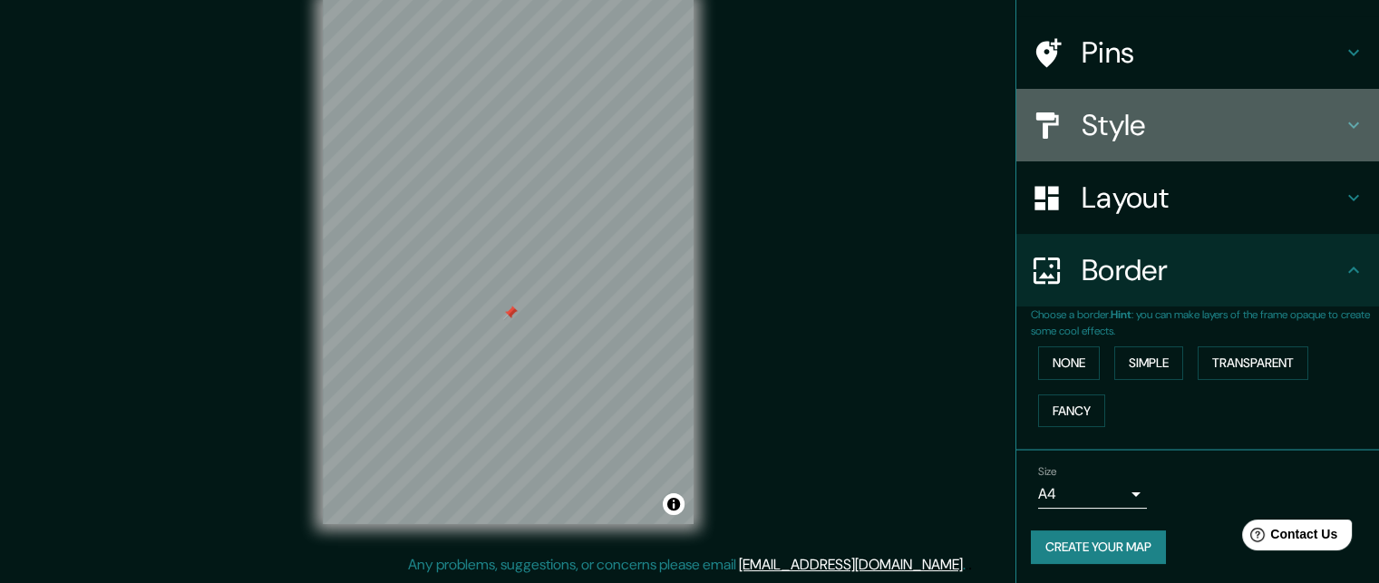
click at [1110, 126] on h4 "Style" at bounding box center [1212, 125] width 261 height 36
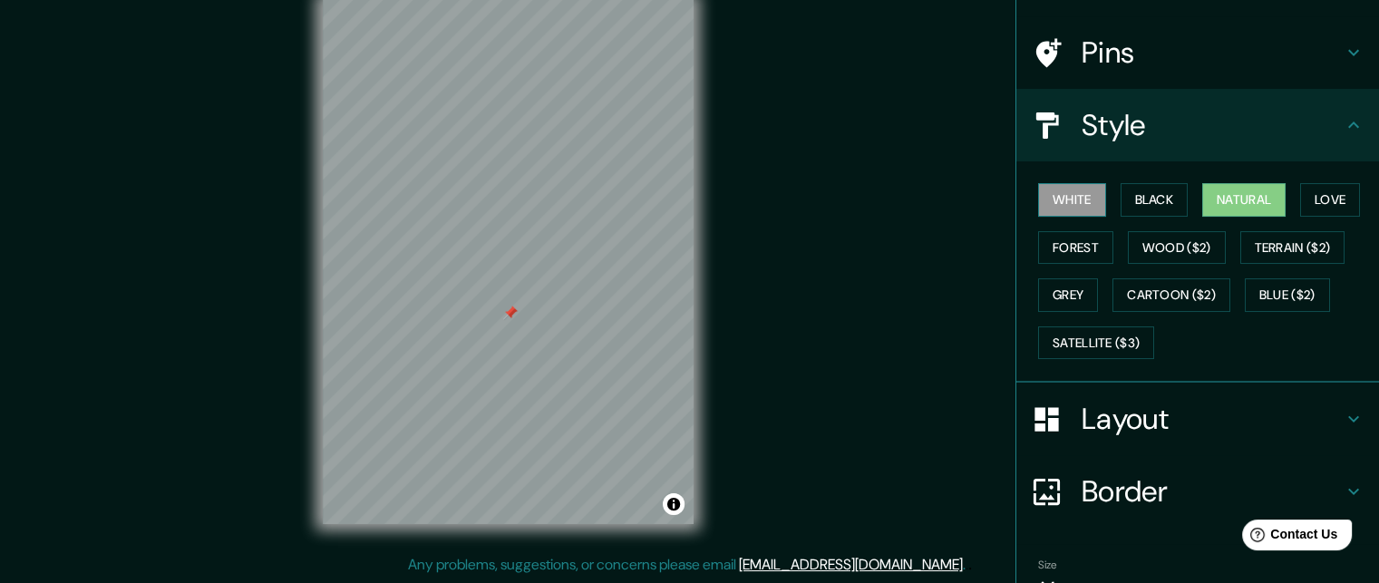
click at [1056, 199] on button "White" at bounding box center [1072, 200] width 68 height 34
click at [1156, 200] on button "Black" at bounding box center [1155, 200] width 68 height 34
click at [1222, 196] on button "Natural" at bounding box center [1244, 200] width 83 height 34
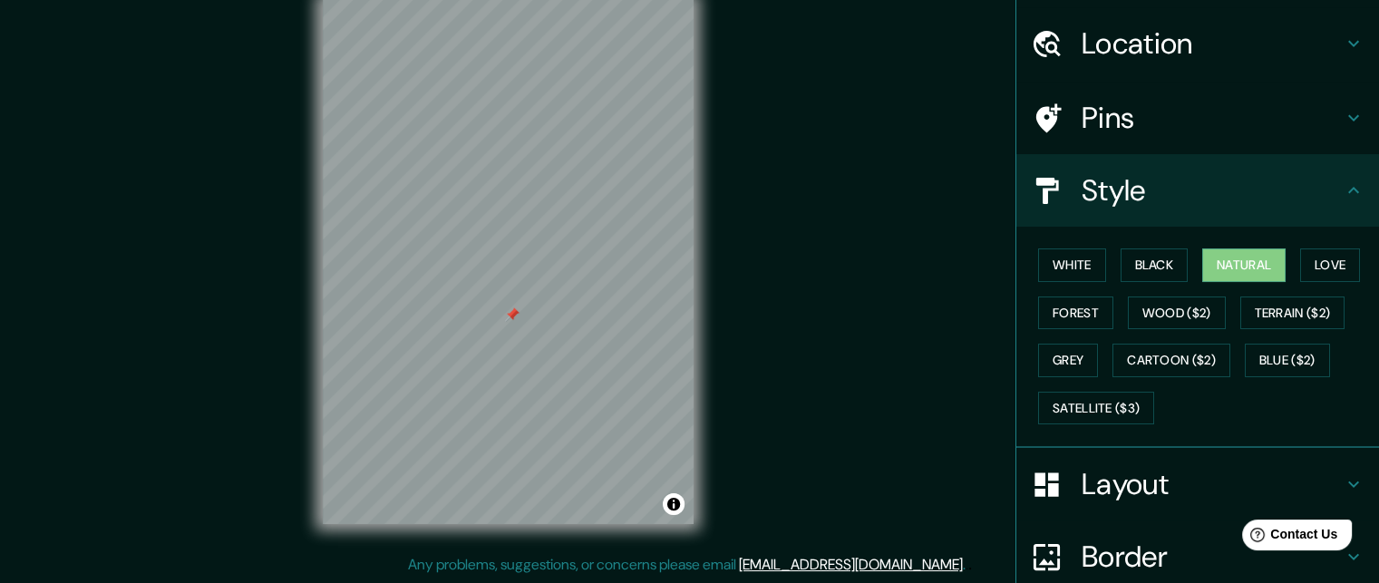
scroll to position [0, 0]
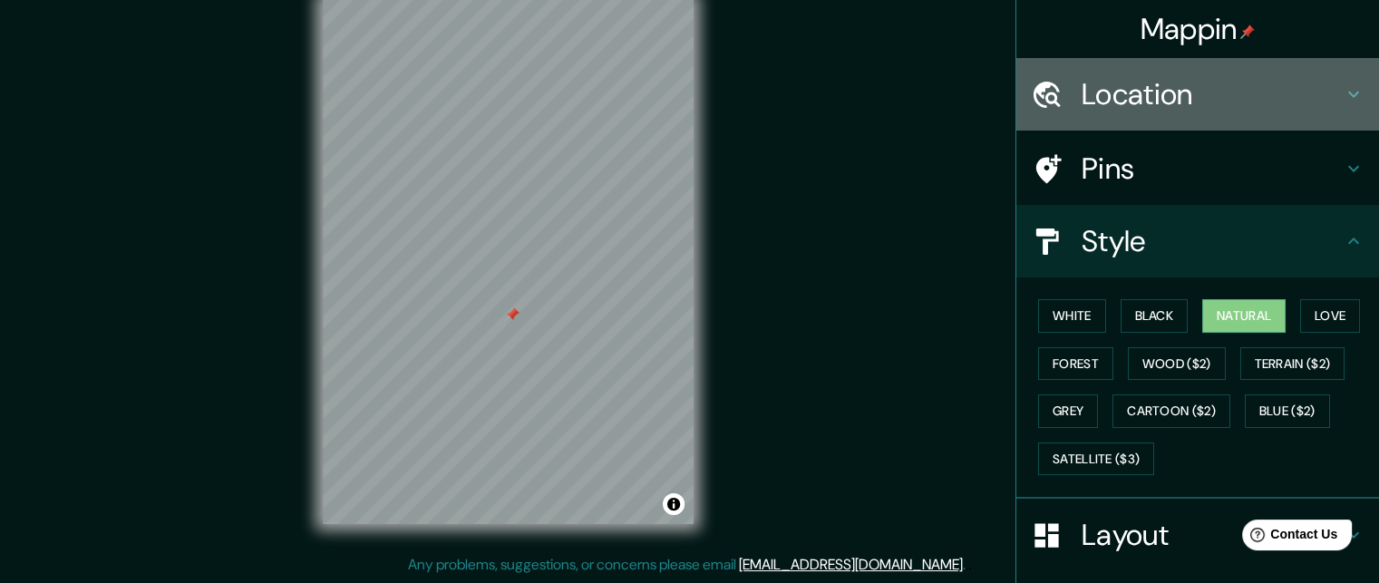
click at [1175, 95] on h4 "Location" at bounding box center [1212, 94] width 261 height 36
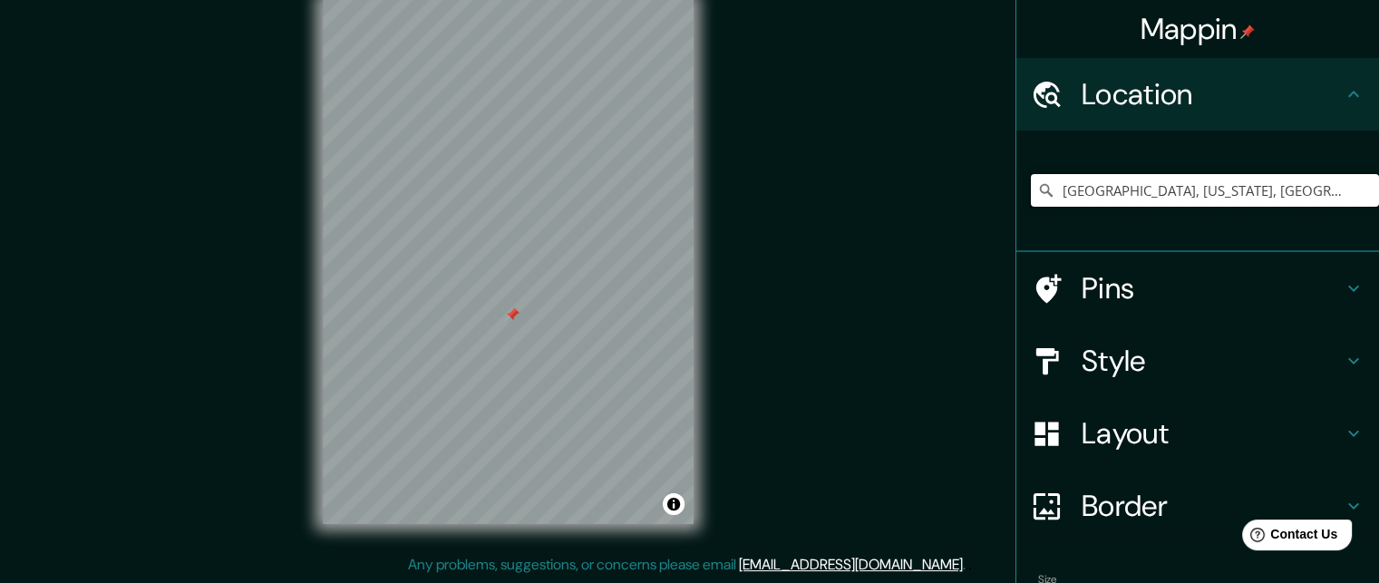
drag, startPoint x: 1186, startPoint y: 183, endPoint x: 880, endPoint y: 177, distance: 306.6
click at [880, 177] on div "Mappin Location [GEOGRAPHIC_DATA], [US_STATE], [GEOGRAPHIC_DATA] Pins Style Lay…" at bounding box center [689, 277] width 1379 height 612
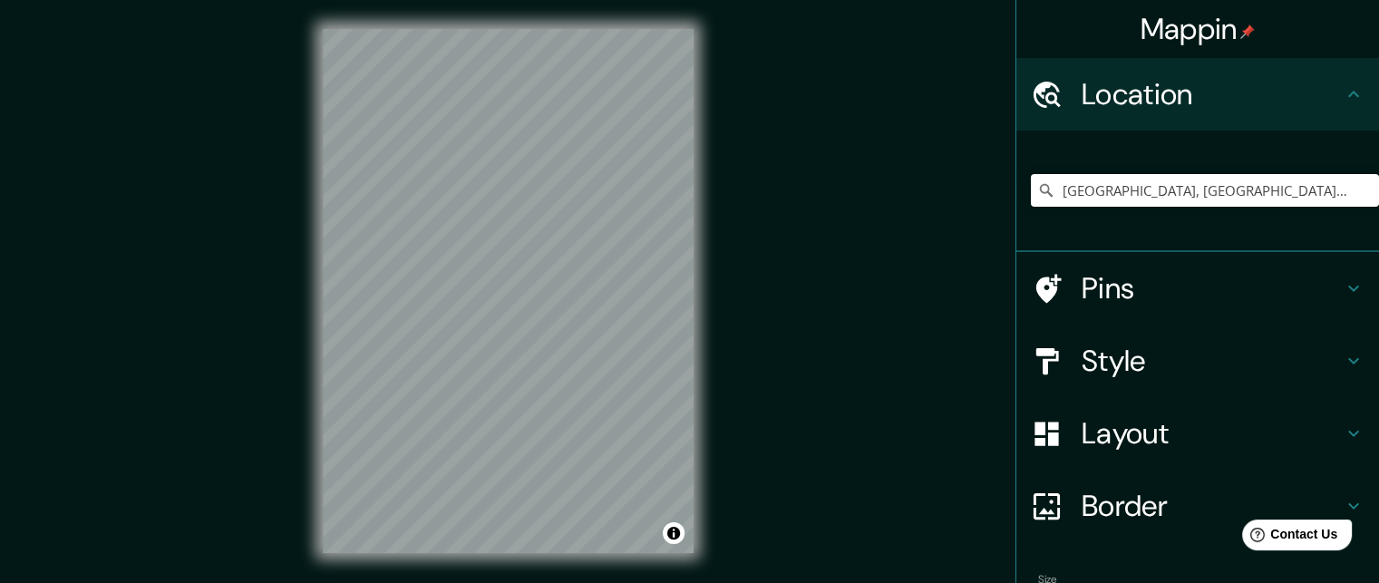
click at [1206, 343] on h4 "Style" at bounding box center [1212, 361] width 261 height 36
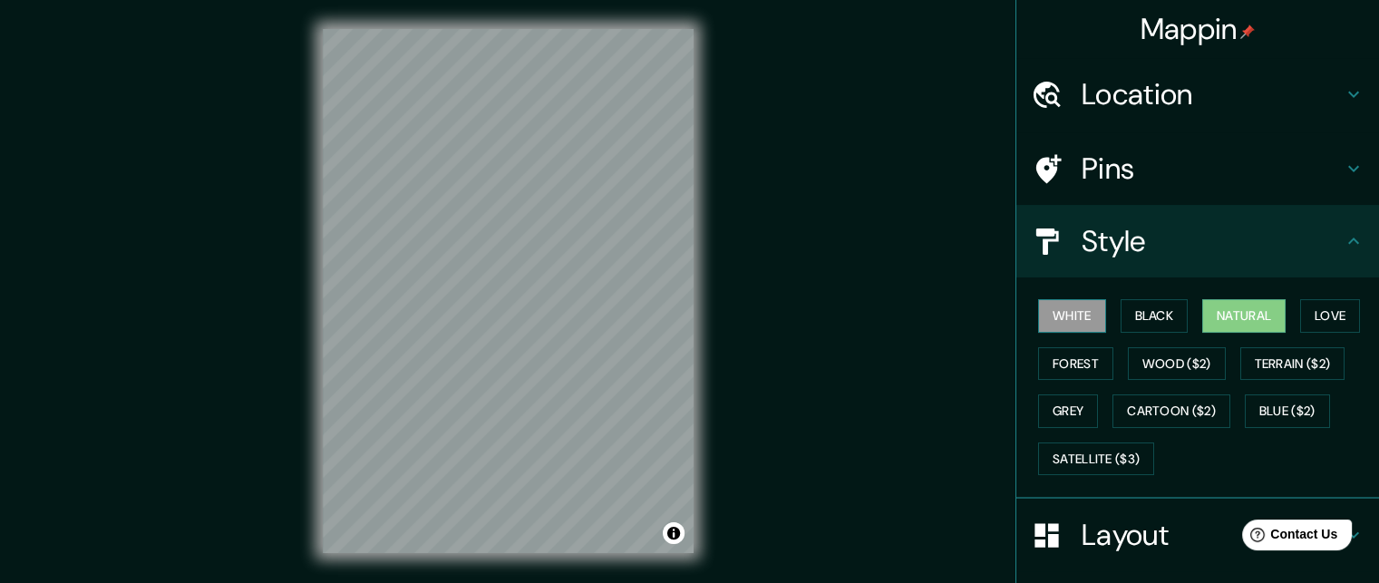
click at [1074, 315] on button "White" at bounding box center [1072, 316] width 68 height 34
click at [1154, 84] on h4 "Location" at bounding box center [1212, 94] width 261 height 36
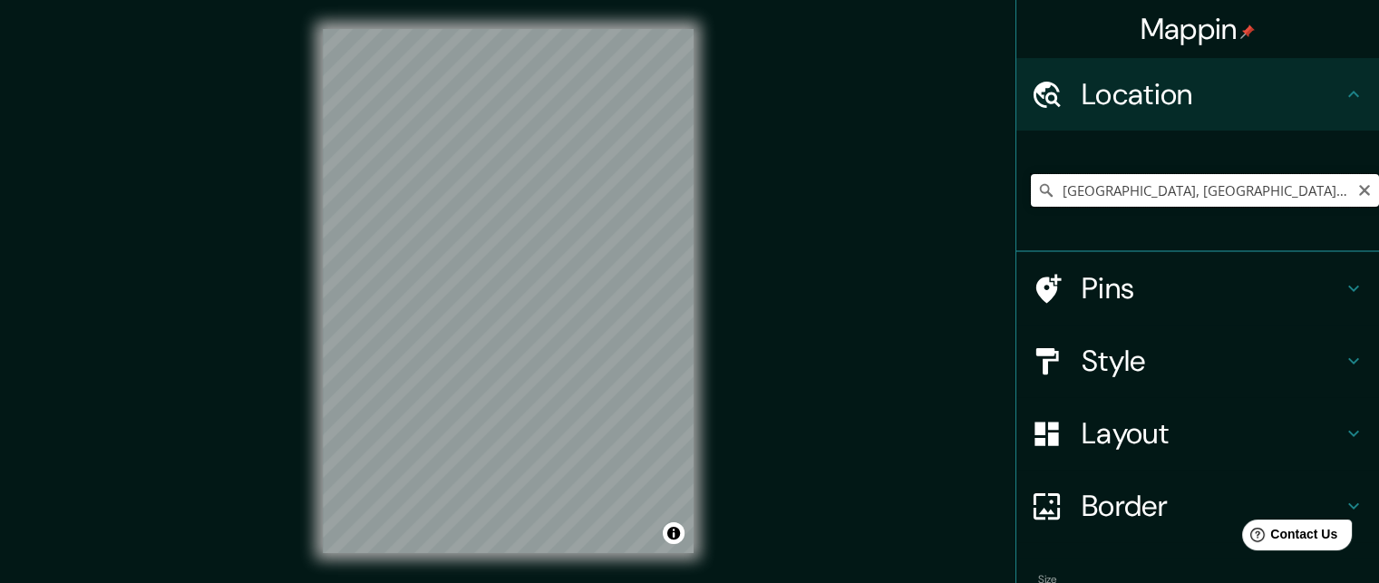
drag, startPoint x: 1252, startPoint y: 190, endPoint x: 845, endPoint y: 193, distance: 406.3
click at [845, 193] on div "Mappin Location [GEOGRAPHIC_DATA], [GEOGRAPHIC_DATA], [GEOGRAPHIC_DATA] Pins St…" at bounding box center [689, 306] width 1379 height 612
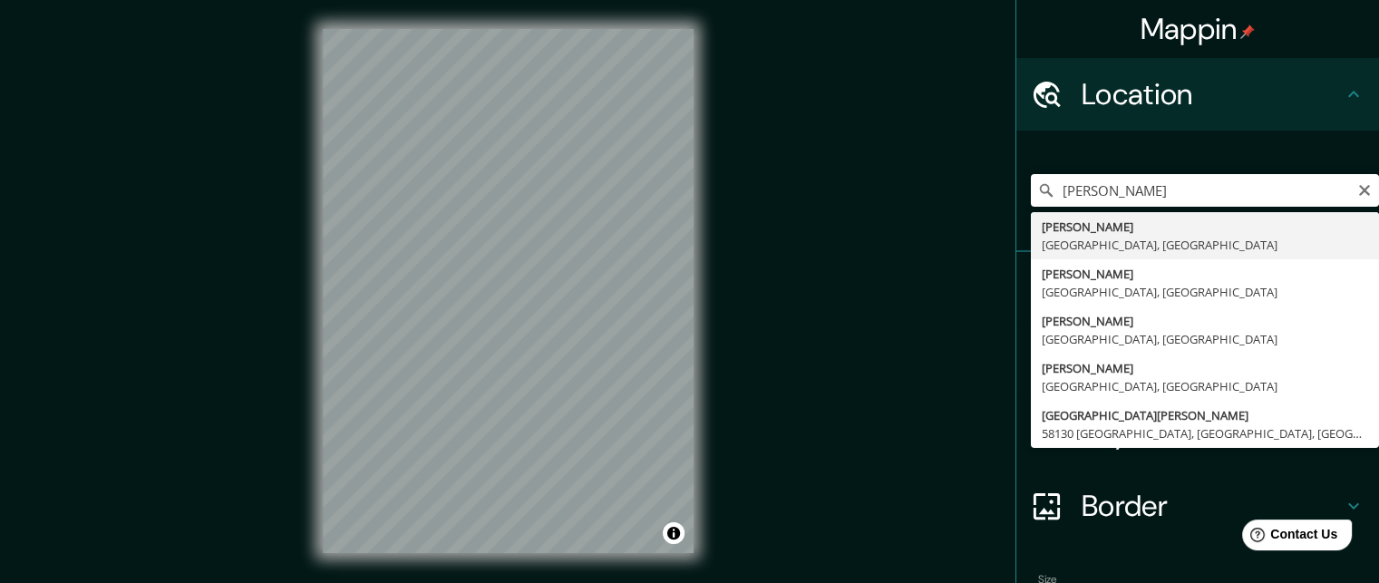
type input "[PERSON_NAME], [GEOGRAPHIC_DATA], [GEOGRAPHIC_DATA]"
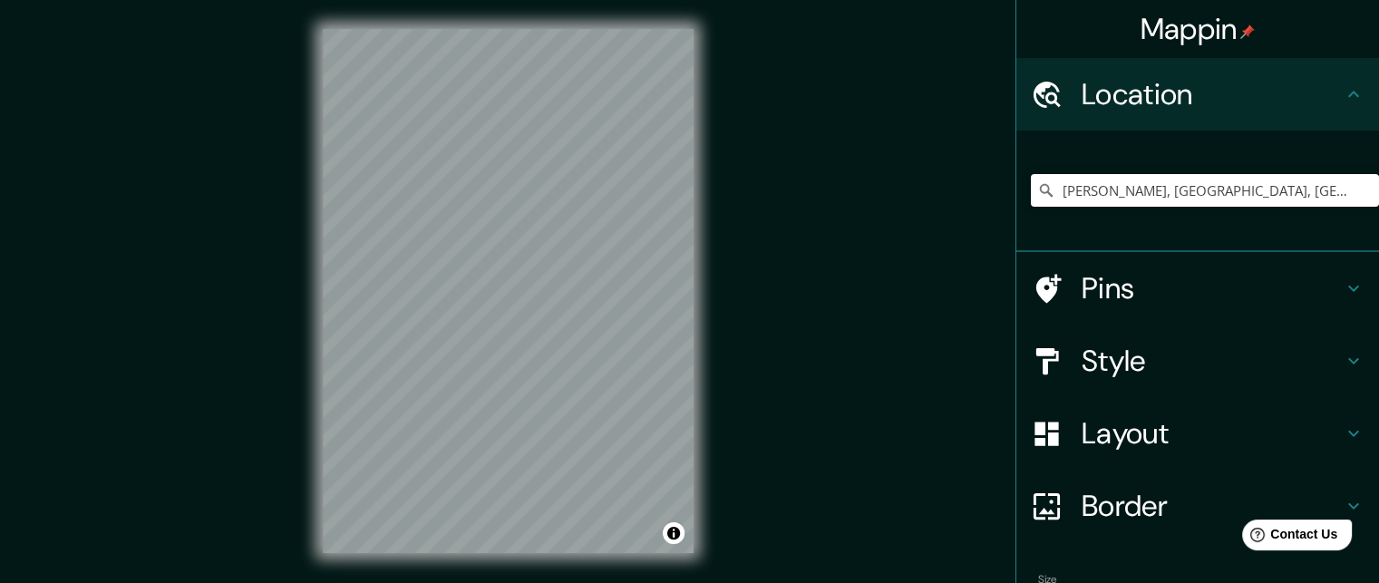
click at [1121, 365] on h4 "Style" at bounding box center [1212, 361] width 261 height 36
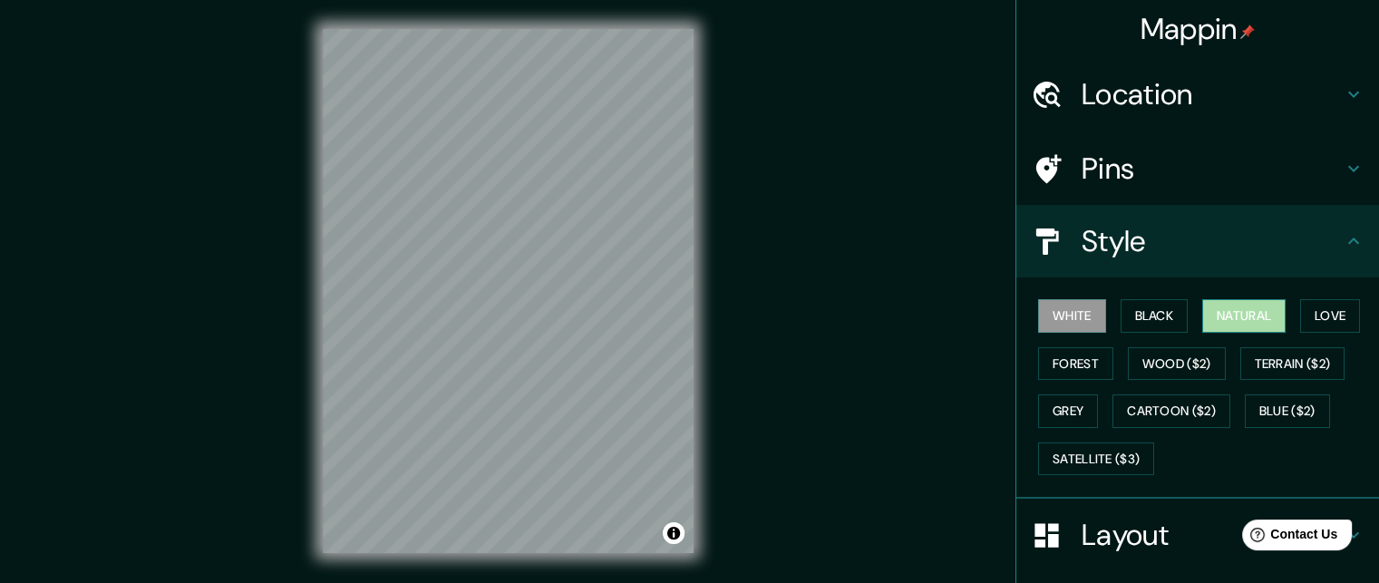
click at [1255, 302] on button "Natural" at bounding box center [1244, 316] width 83 height 34
click at [1146, 310] on button "Black" at bounding box center [1155, 316] width 68 height 34
click at [1038, 313] on button "White" at bounding box center [1072, 316] width 68 height 34
click at [697, 275] on div "© Mapbox © OpenStreetMap Improve this map" at bounding box center [508, 291] width 429 height 583
click at [1135, 102] on h4 "Location" at bounding box center [1212, 94] width 261 height 36
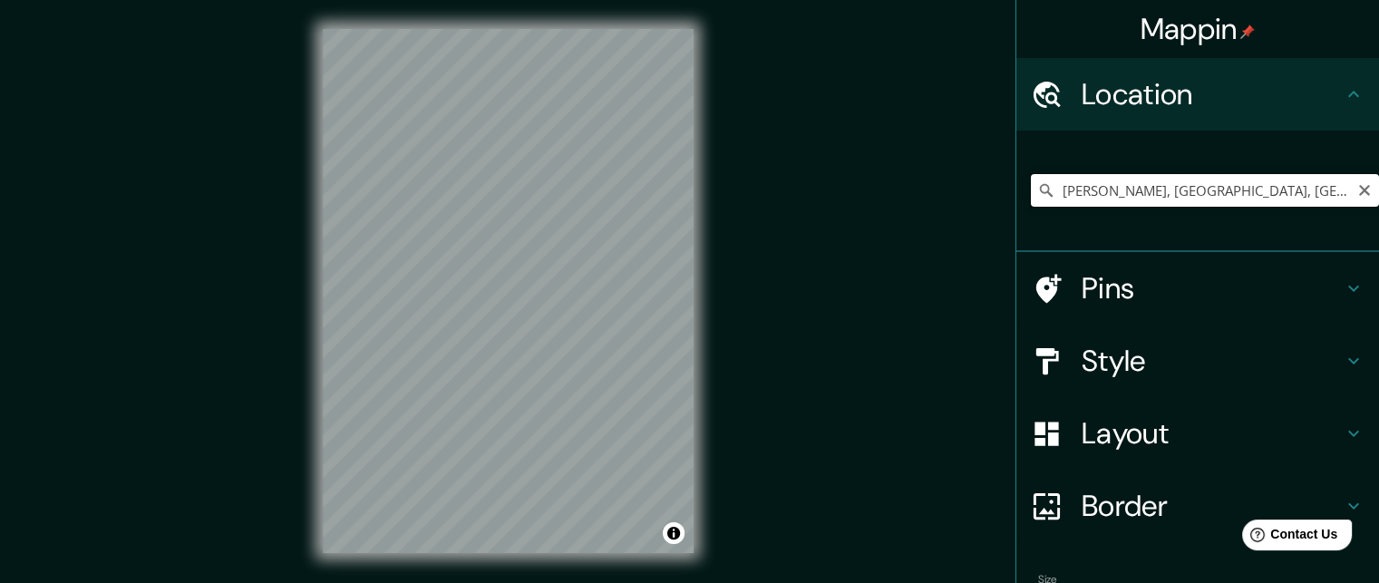
click at [1138, 191] on input "[PERSON_NAME], [GEOGRAPHIC_DATA], [GEOGRAPHIC_DATA]" at bounding box center [1205, 190] width 348 height 33
click at [1359, 190] on icon "Clear" at bounding box center [1364, 190] width 11 height 11
click at [1186, 188] on input "Pick your city or area" at bounding box center [1205, 190] width 348 height 33
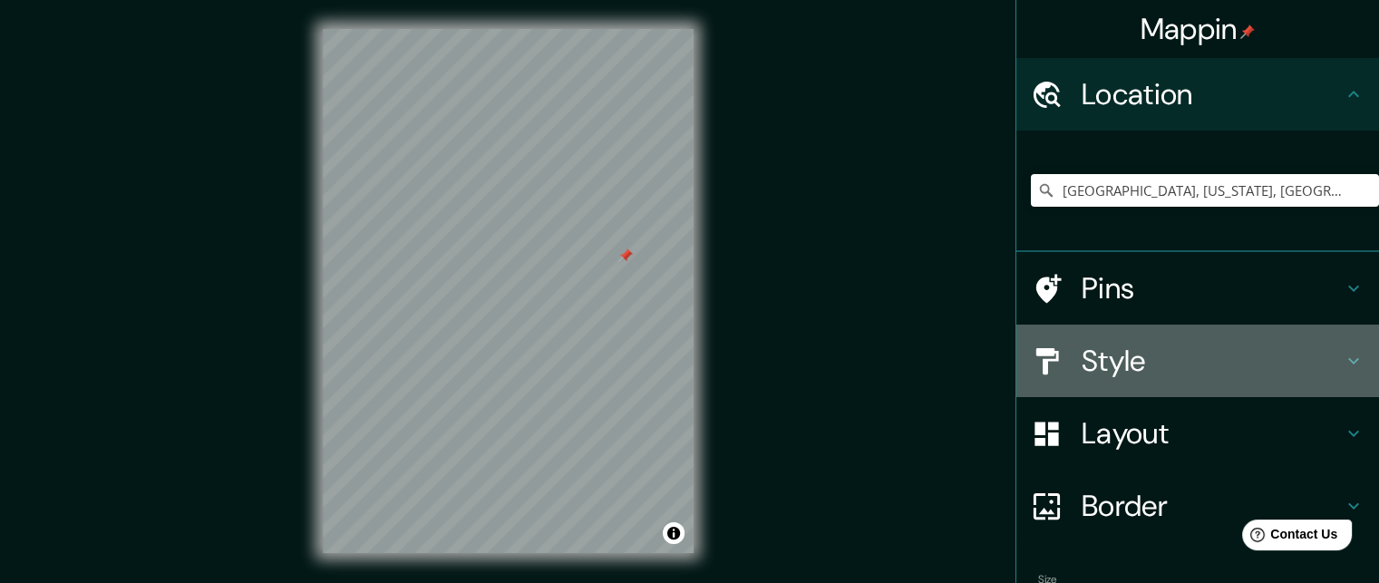
click at [1143, 359] on h4 "Style" at bounding box center [1212, 361] width 261 height 36
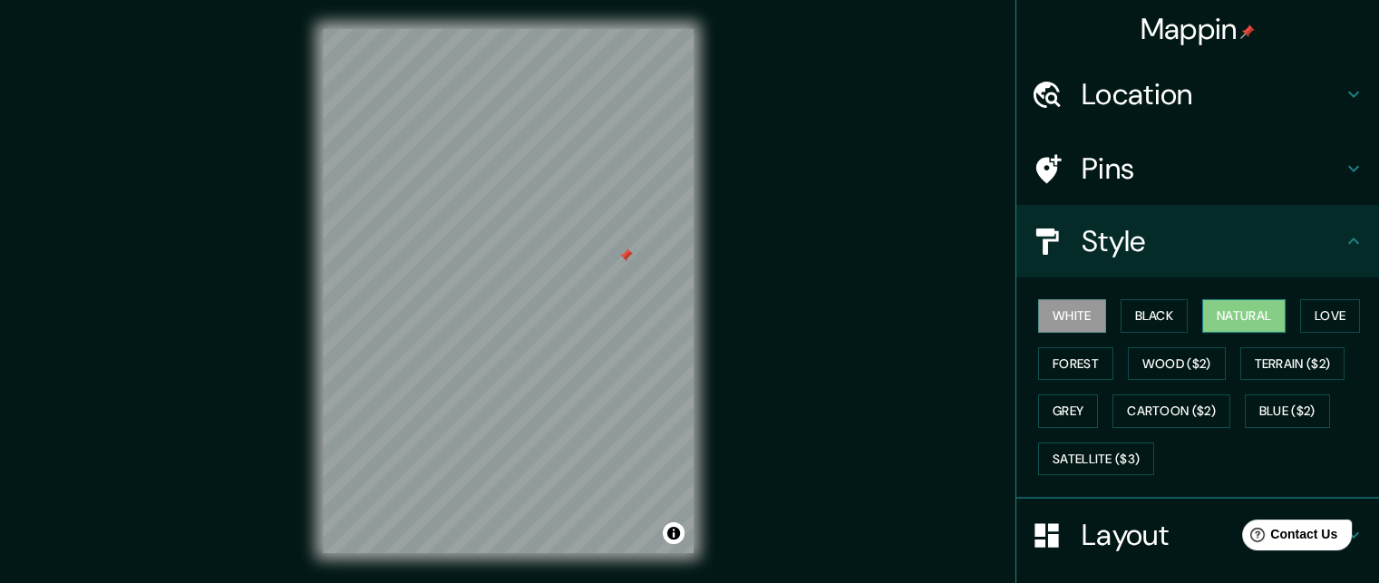
click at [1234, 311] on button "Natural" at bounding box center [1244, 316] width 83 height 34
click at [1158, 98] on h4 "Location" at bounding box center [1212, 94] width 261 height 36
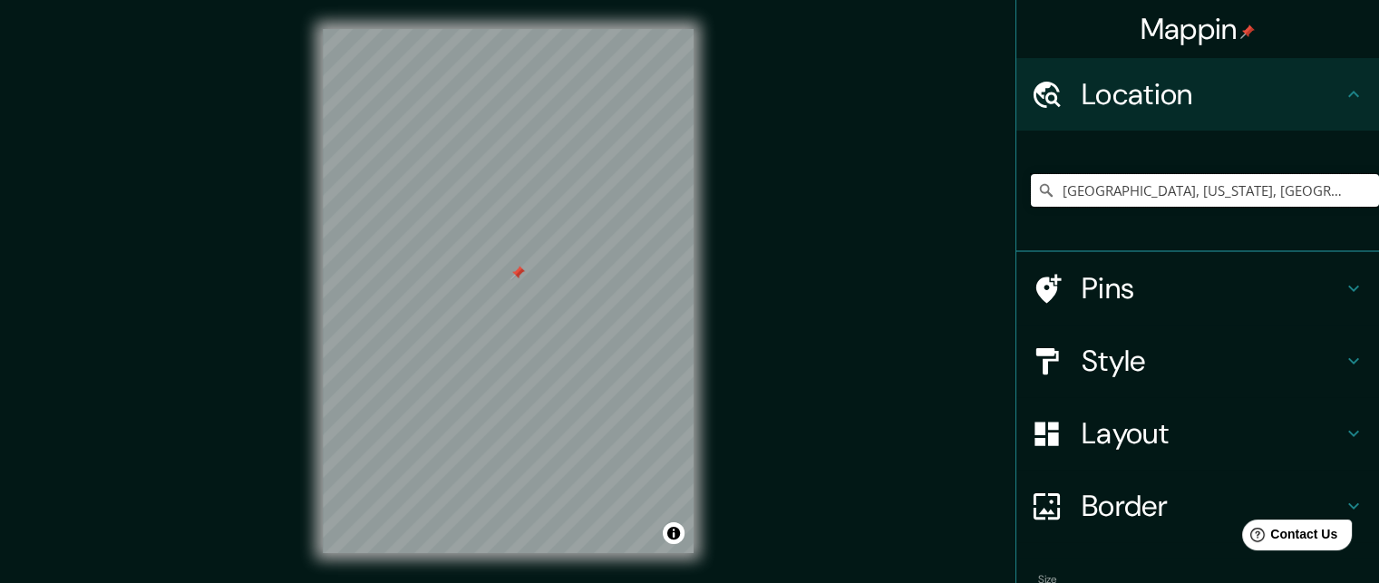
drag, startPoint x: 1276, startPoint y: 185, endPoint x: 716, endPoint y: 213, distance: 560.3
click at [716, 213] on div "Mappin Location [GEOGRAPHIC_DATA], [US_STATE], [GEOGRAPHIC_DATA] Pins Style Lay…" at bounding box center [689, 306] width 1379 height 612
drag, startPoint x: 1242, startPoint y: 191, endPoint x: 777, endPoint y: 206, distance: 465.5
click at [777, 206] on div "Mappin Location [GEOGRAPHIC_DATA], [GEOGRAPHIC_DATA], [GEOGRAPHIC_DATA] Pins St…" at bounding box center [689, 306] width 1379 height 612
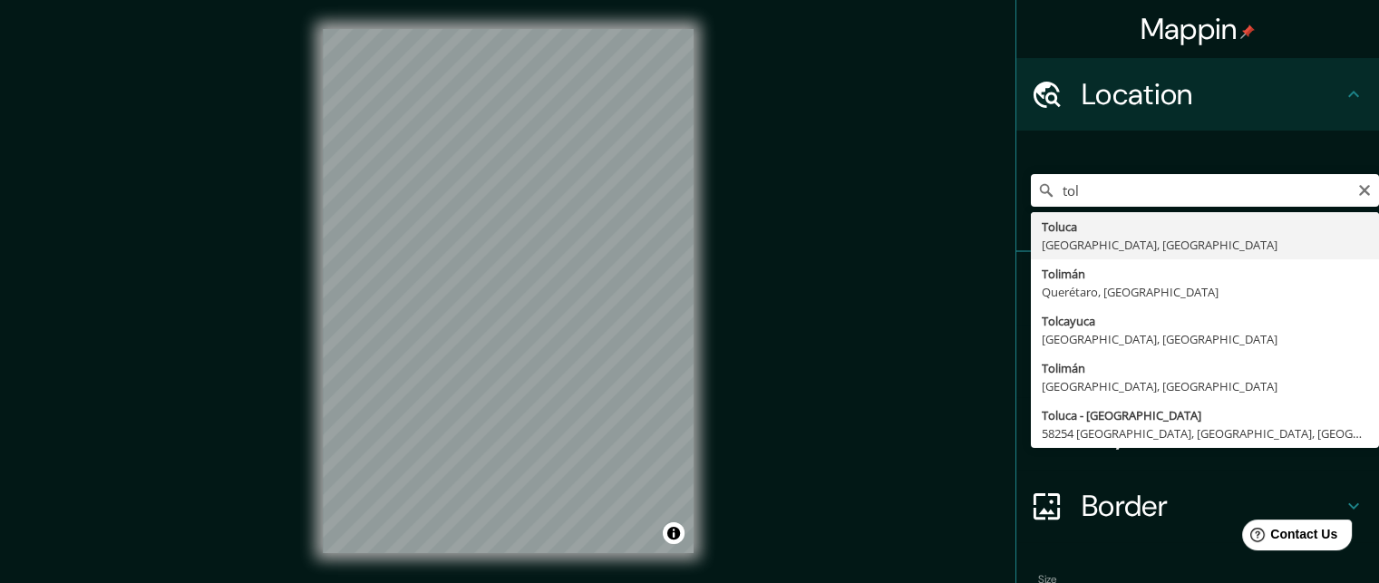
type input "Toluca, [GEOGRAPHIC_DATA], [GEOGRAPHIC_DATA]"
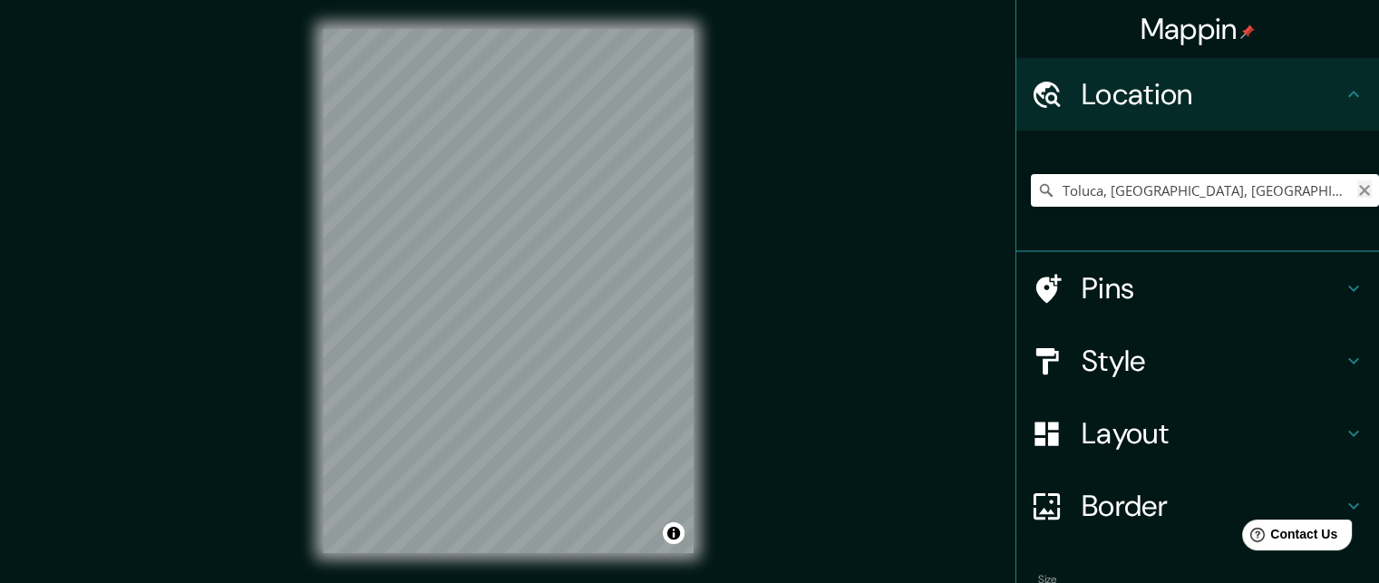
click at [1359, 191] on icon "Clear" at bounding box center [1364, 190] width 11 height 11
drag, startPoint x: 1168, startPoint y: 189, endPoint x: 854, endPoint y: 189, distance: 313.8
click at [854, 189] on div "Mappin Location [GEOGRAPHIC_DATA], [GEOGRAPHIC_DATA], [GEOGRAPHIC_DATA] Pins St…" at bounding box center [689, 306] width 1379 height 612
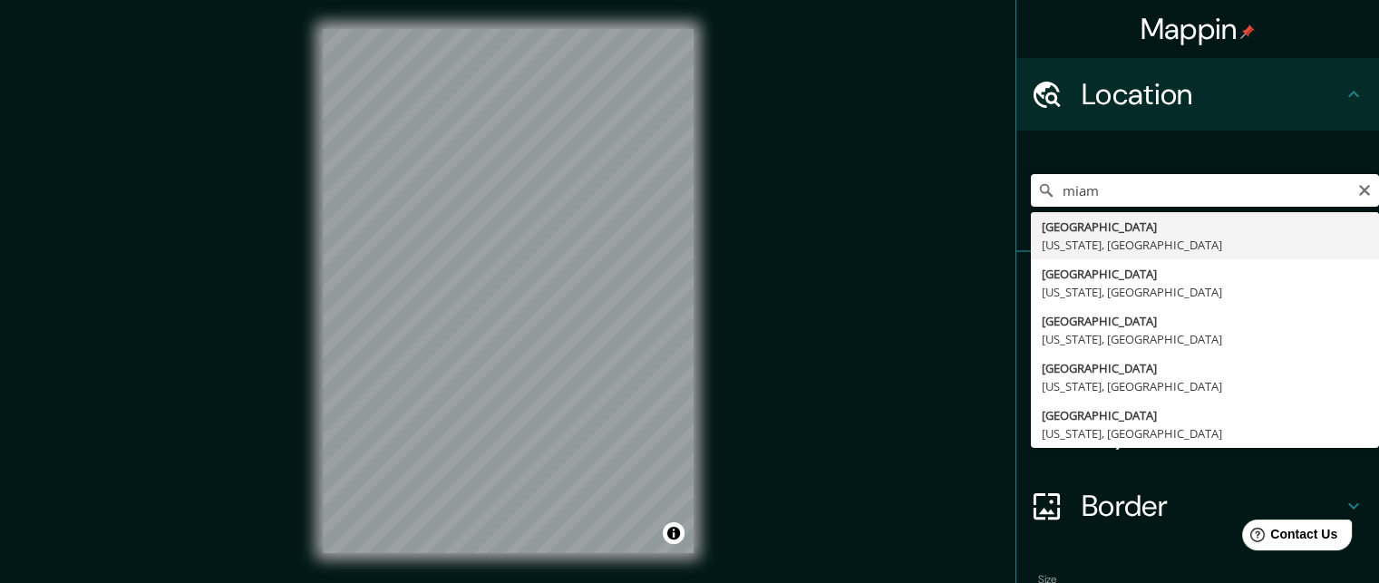
type input "[GEOGRAPHIC_DATA], [US_STATE], [GEOGRAPHIC_DATA]"
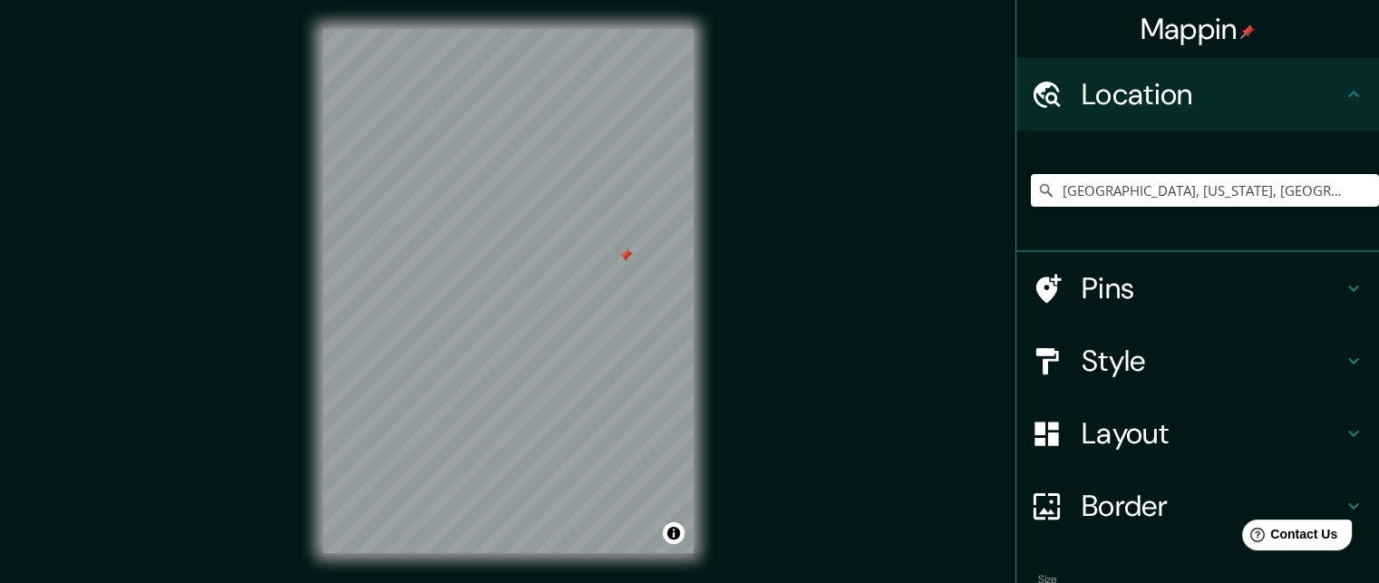
click at [1121, 359] on h4 "Style" at bounding box center [1212, 361] width 261 height 36
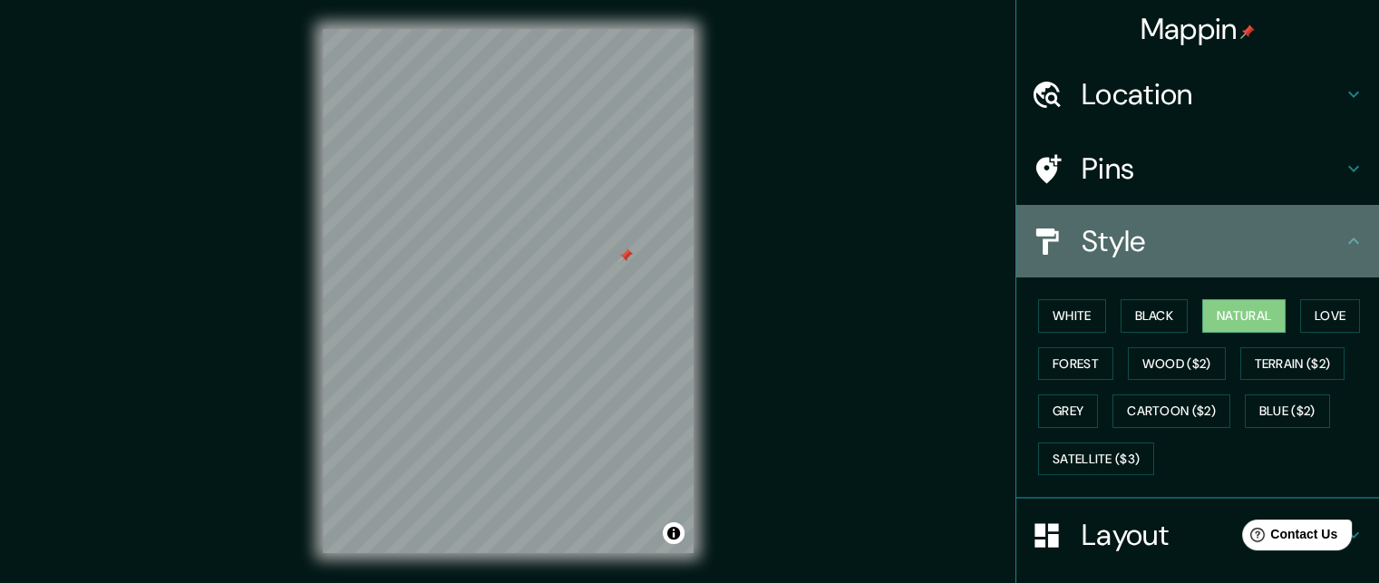
click at [1216, 239] on h4 "Style" at bounding box center [1212, 241] width 261 height 36
click at [1349, 243] on icon at bounding box center [1354, 241] width 11 height 6
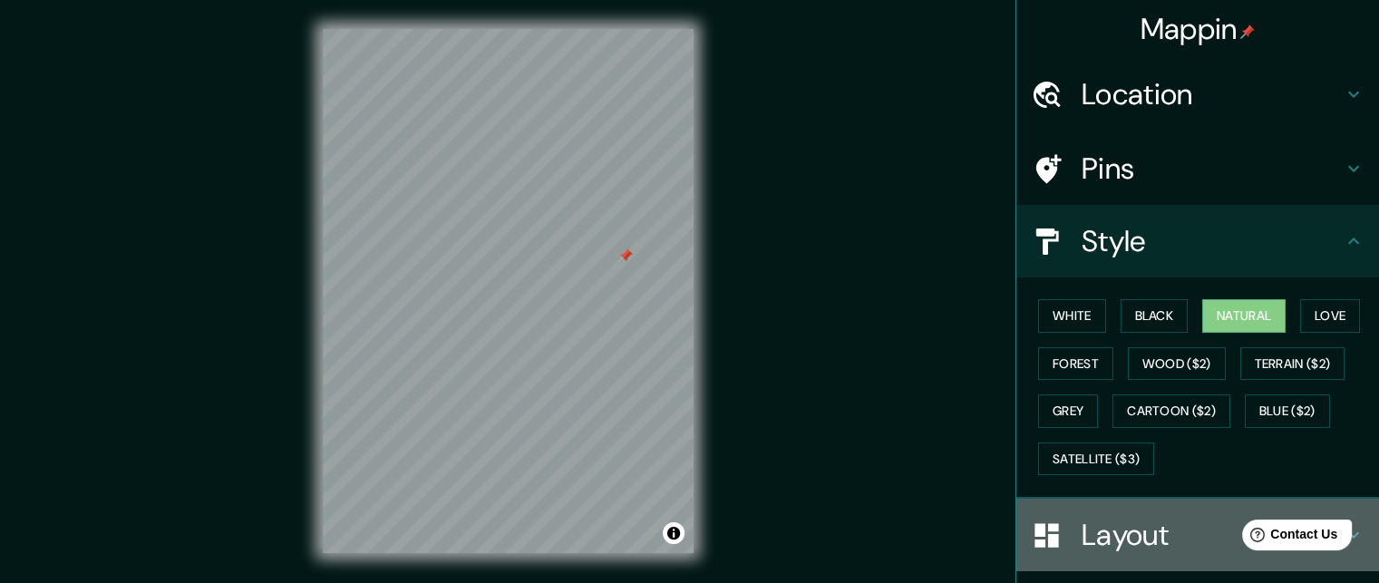
click at [1096, 521] on h4 "Layout" at bounding box center [1212, 535] width 261 height 36
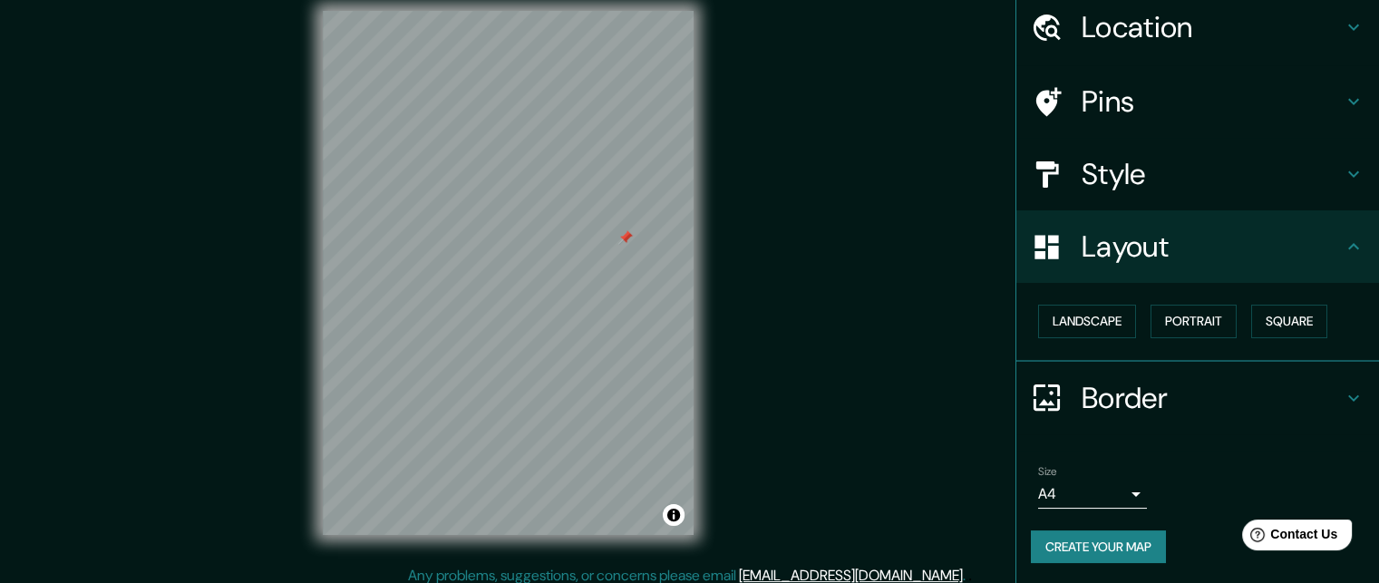
scroll to position [29, 0]
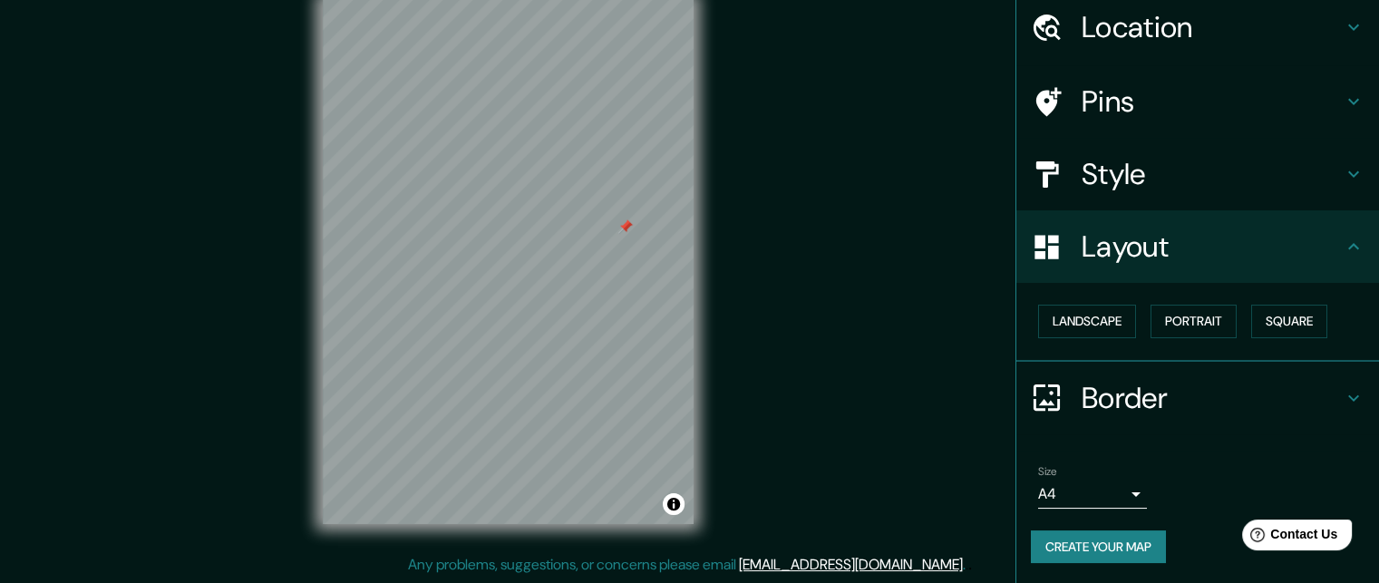
click at [1090, 489] on body "Mappin Location [GEOGRAPHIC_DATA], [US_STATE], [GEOGRAPHIC_DATA] Pins Style Lay…" at bounding box center [689, 262] width 1379 height 583
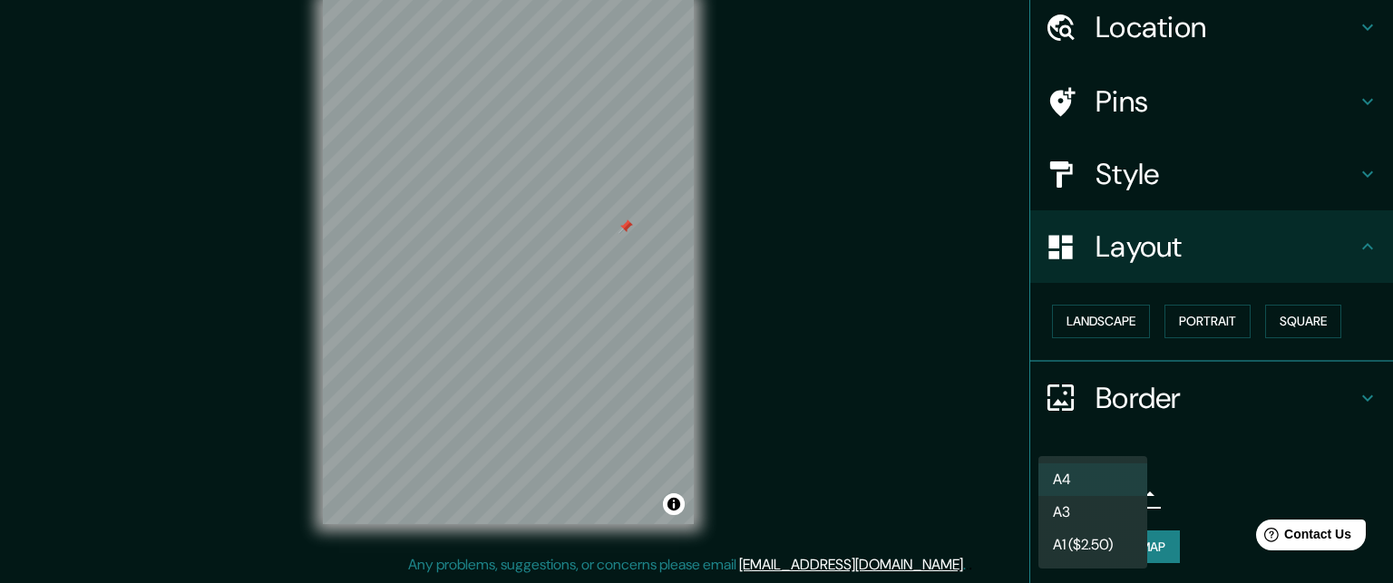
click at [1090, 489] on li "A4" at bounding box center [1092, 479] width 109 height 33
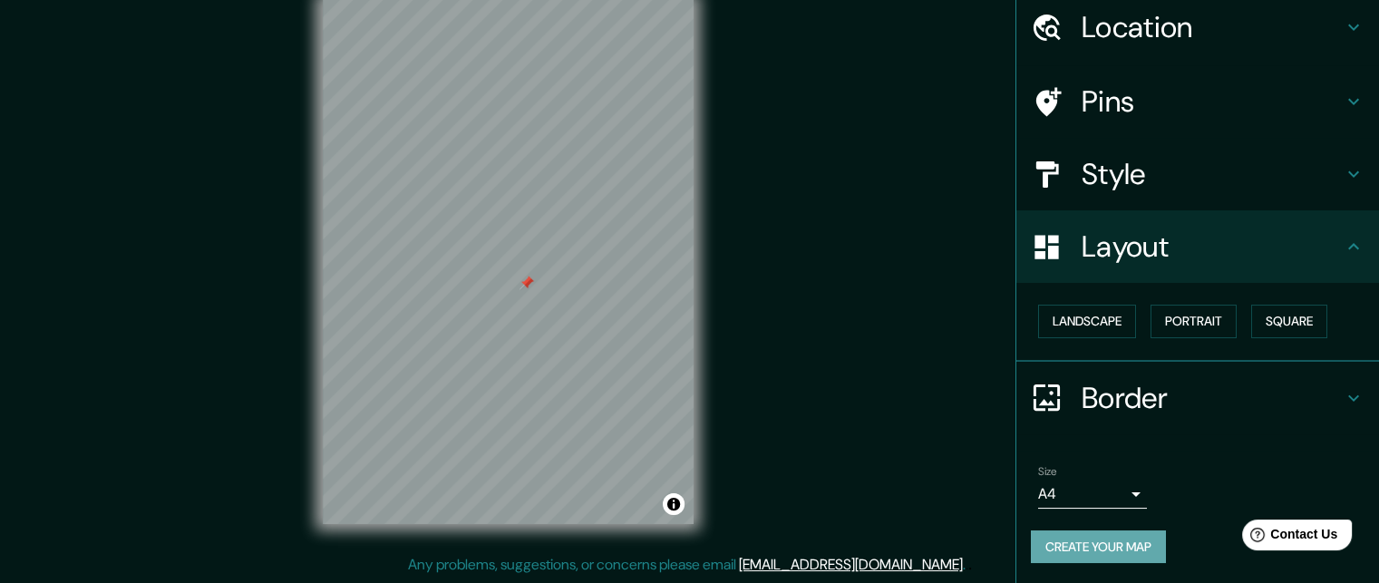
click at [1099, 543] on button "Create your map" at bounding box center [1098, 548] width 135 height 34
click at [1101, 532] on button "Create your map" at bounding box center [1098, 548] width 135 height 34
click at [1079, 547] on button "Create your map" at bounding box center [1098, 548] width 135 height 34
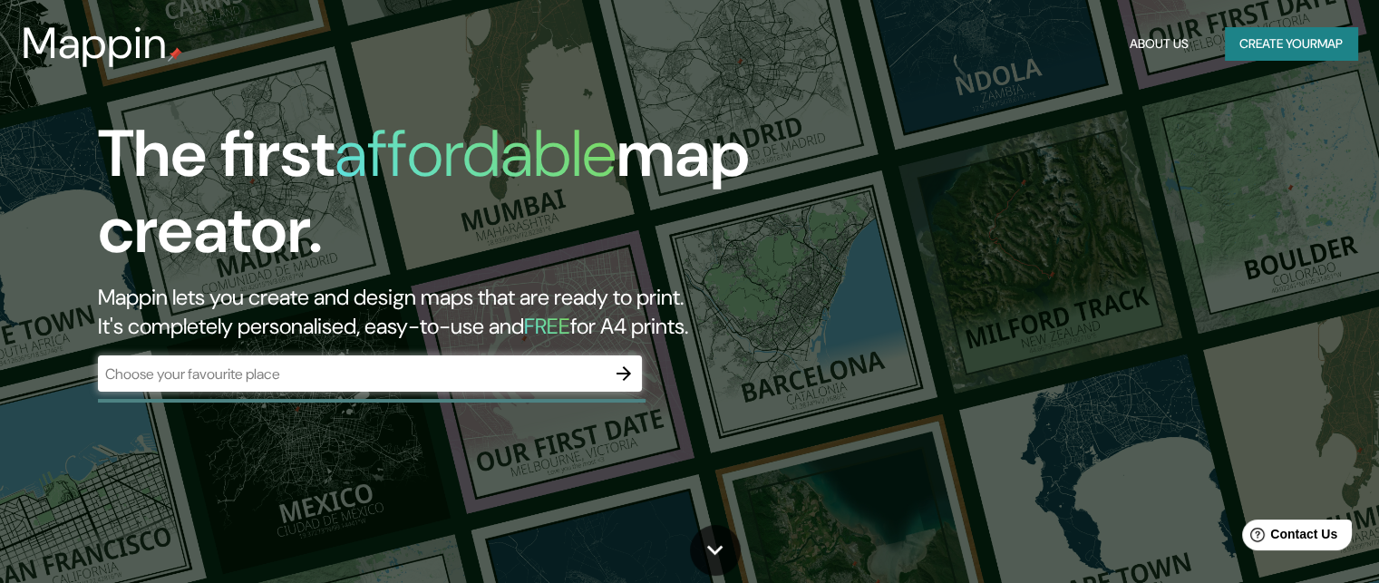
click at [497, 384] on input "text" at bounding box center [352, 374] width 508 height 21
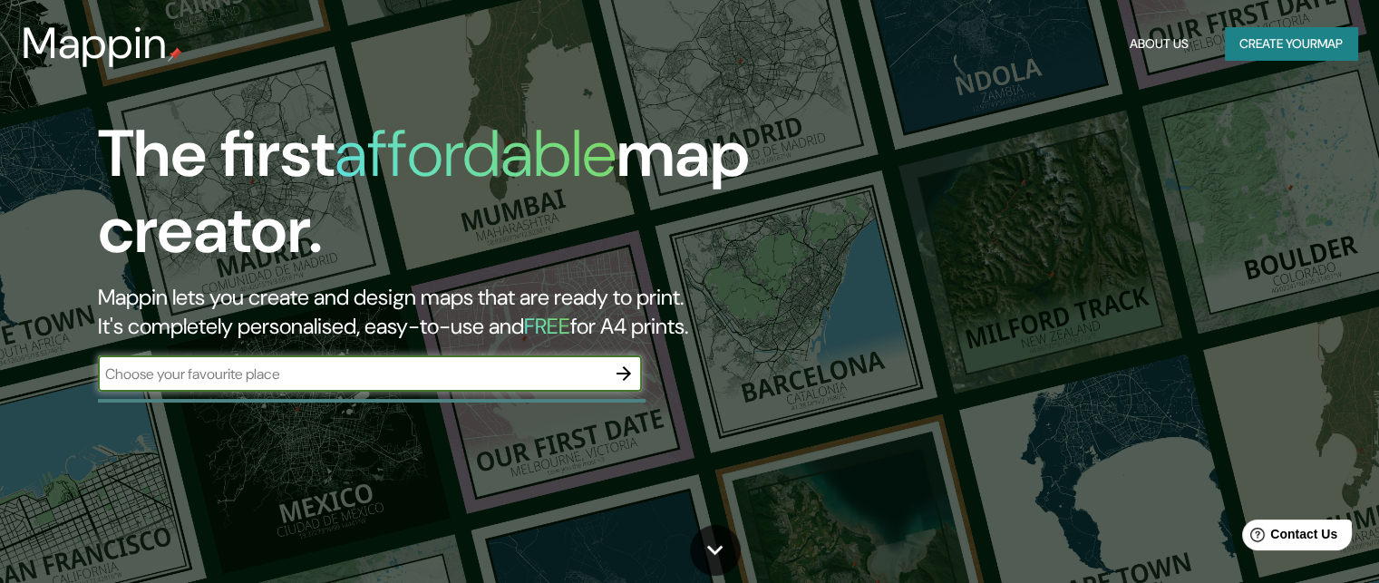
type input "[GEOGRAPHIC_DATA]"
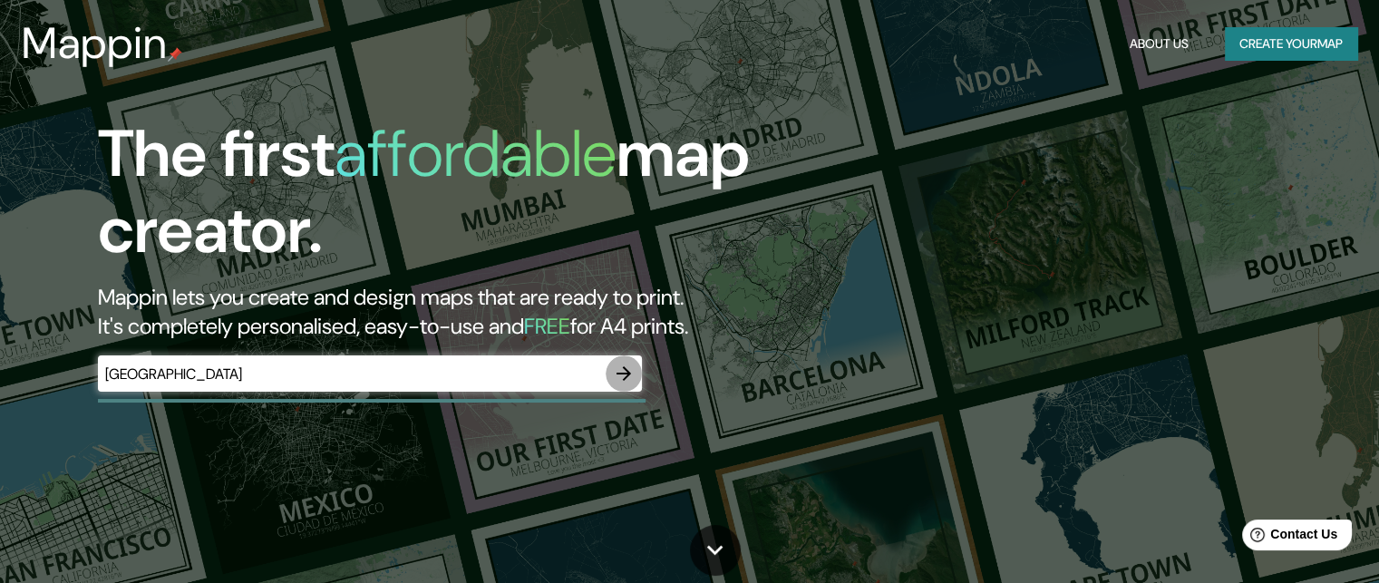
click at [630, 365] on icon "button" at bounding box center [624, 374] width 22 height 22
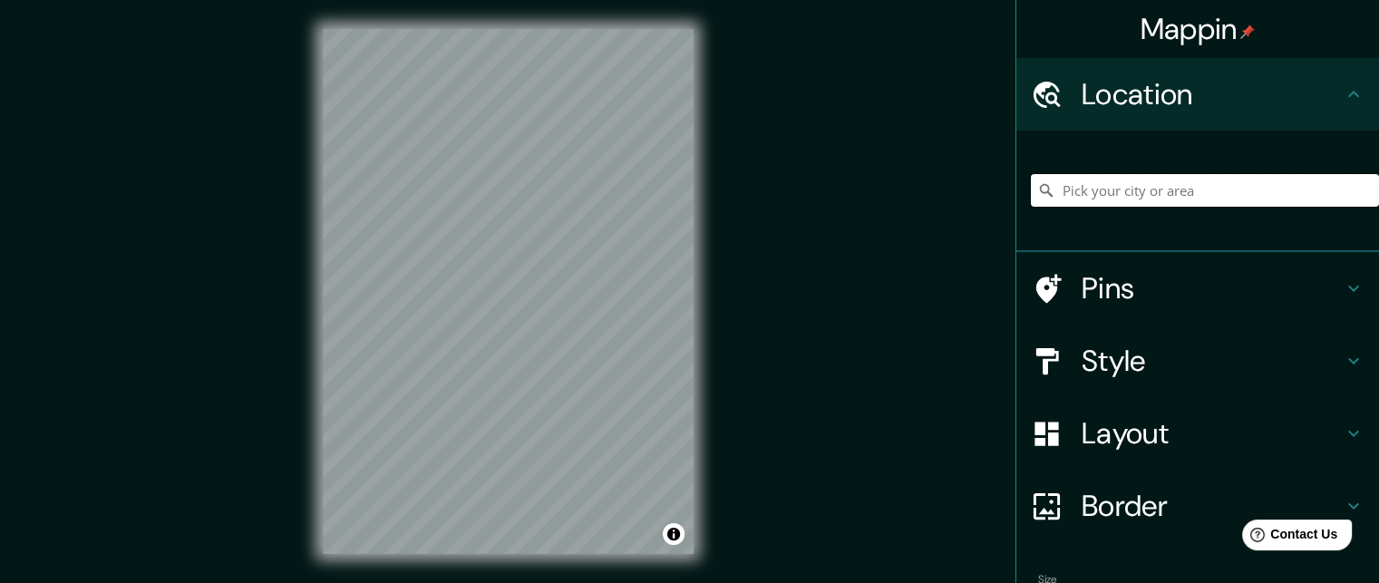
click at [1157, 190] on input "Pick your city or area" at bounding box center [1205, 190] width 348 height 33
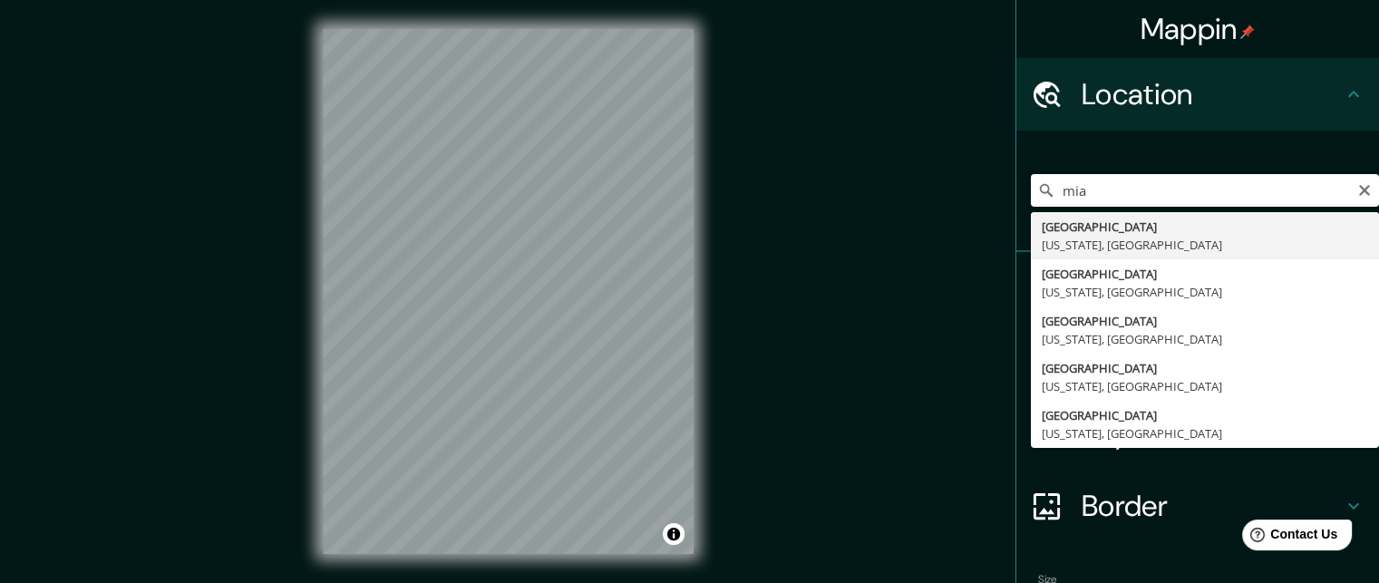
type input "[GEOGRAPHIC_DATA], [US_STATE], [GEOGRAPHIC_DATA]"
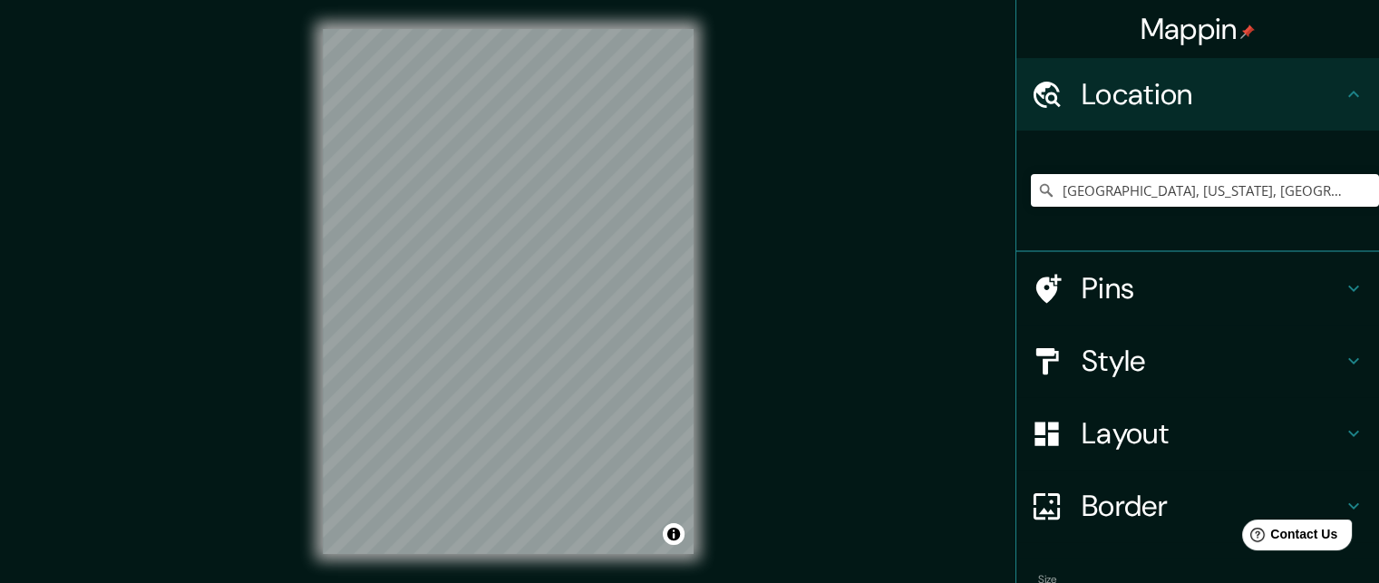
click at [1132, 359] on h4 "Style" at bounding box center [1212, 361] width 261 height 36
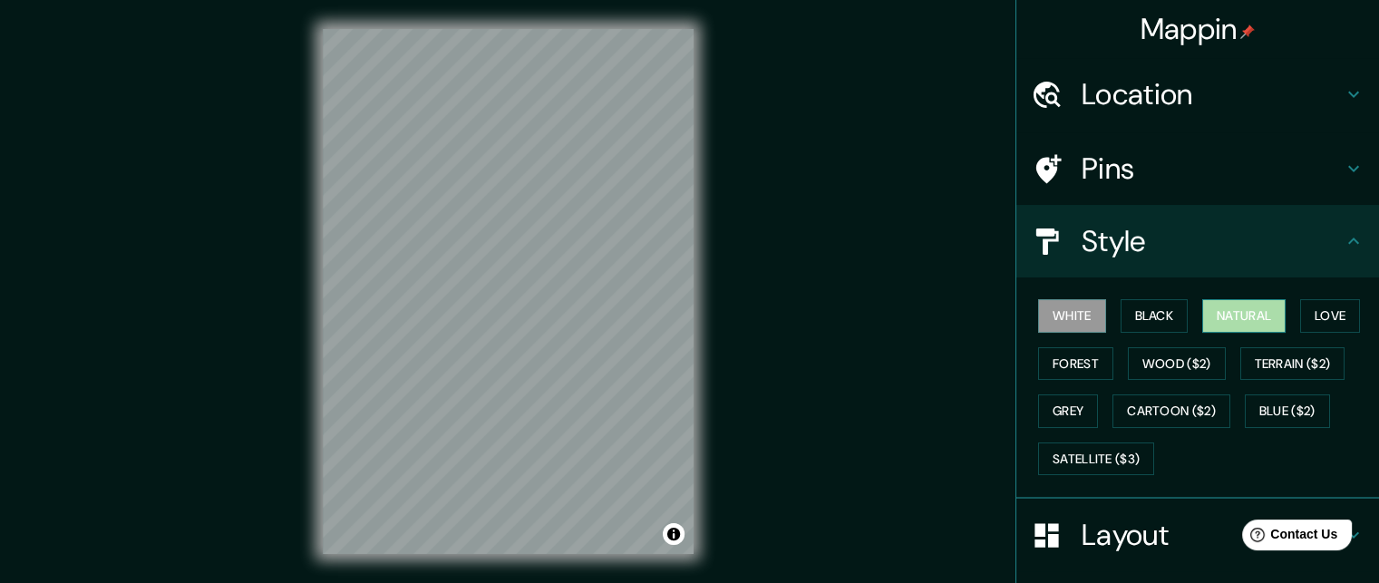
click at [1225, 322] on button "Natural" at bounding box center [1244, 316] width 83 height 34
click at [1098, 263] on div "Style" at bounding box center [1198, 241] width 363 height 73
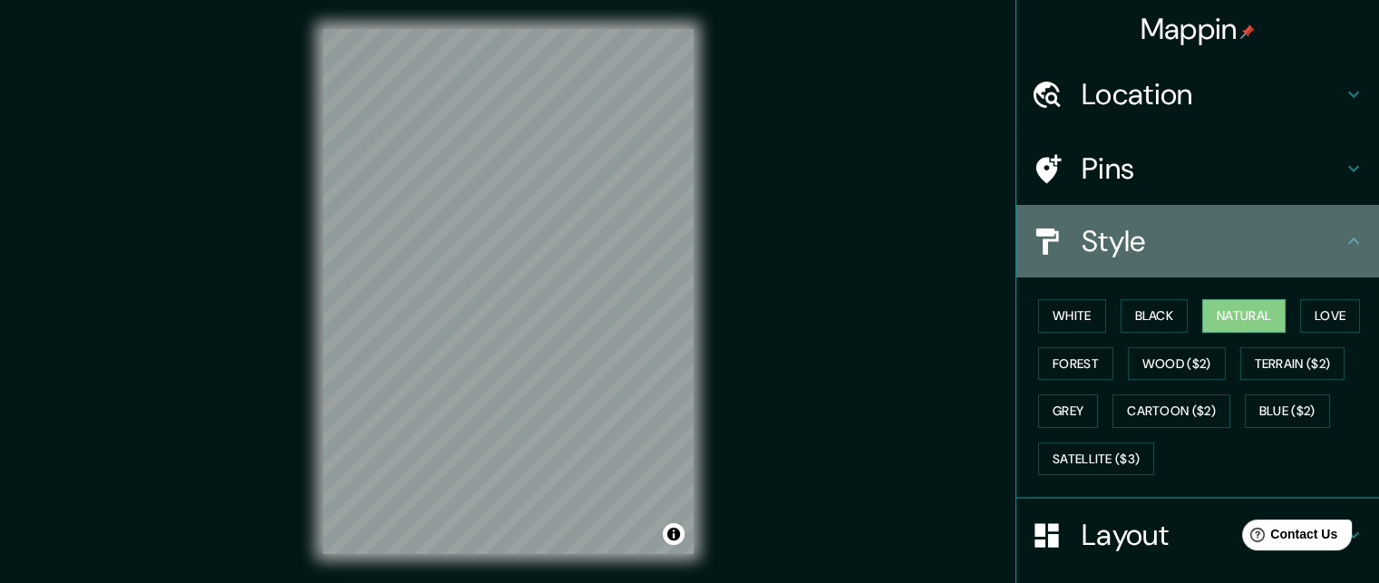
drag, startPoint x: 1109, startPoint y: 229, endPoint x: 1110, endPoint y: 174, distance: 54.4
click at [1109, 226] on h4 "Style" at bounding box center [1212, 241] width 261 height 36
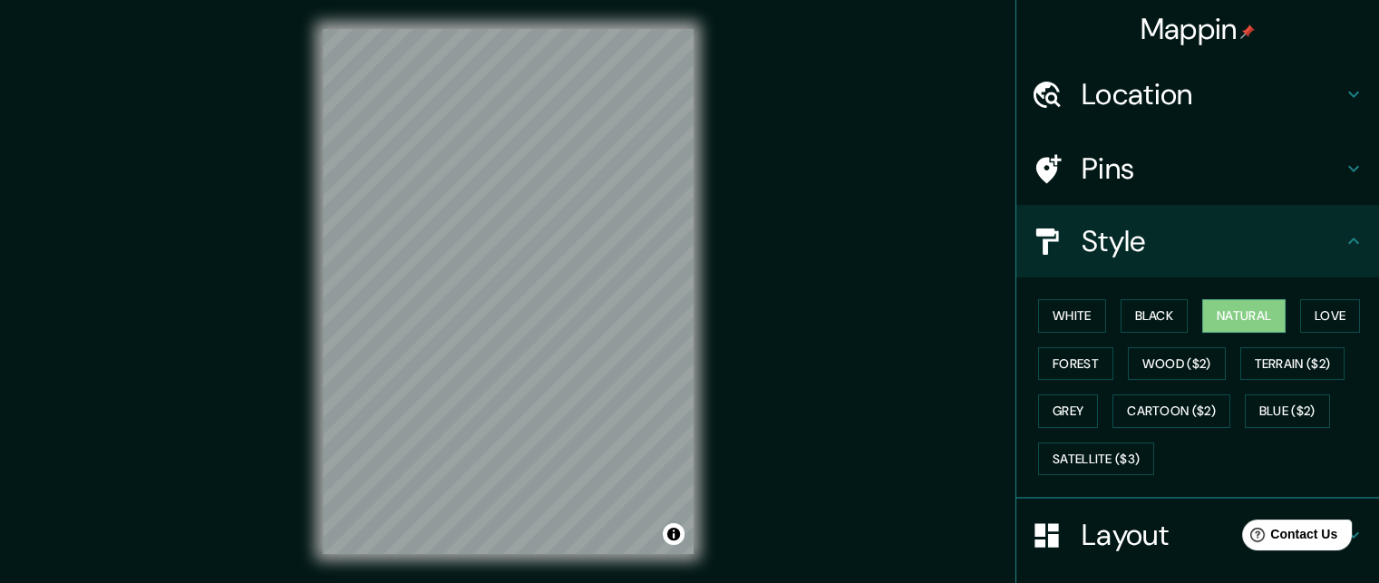
click at [1106, 163] on h4 "Pins" at bounding box center [1212, 169] width 261 height 36
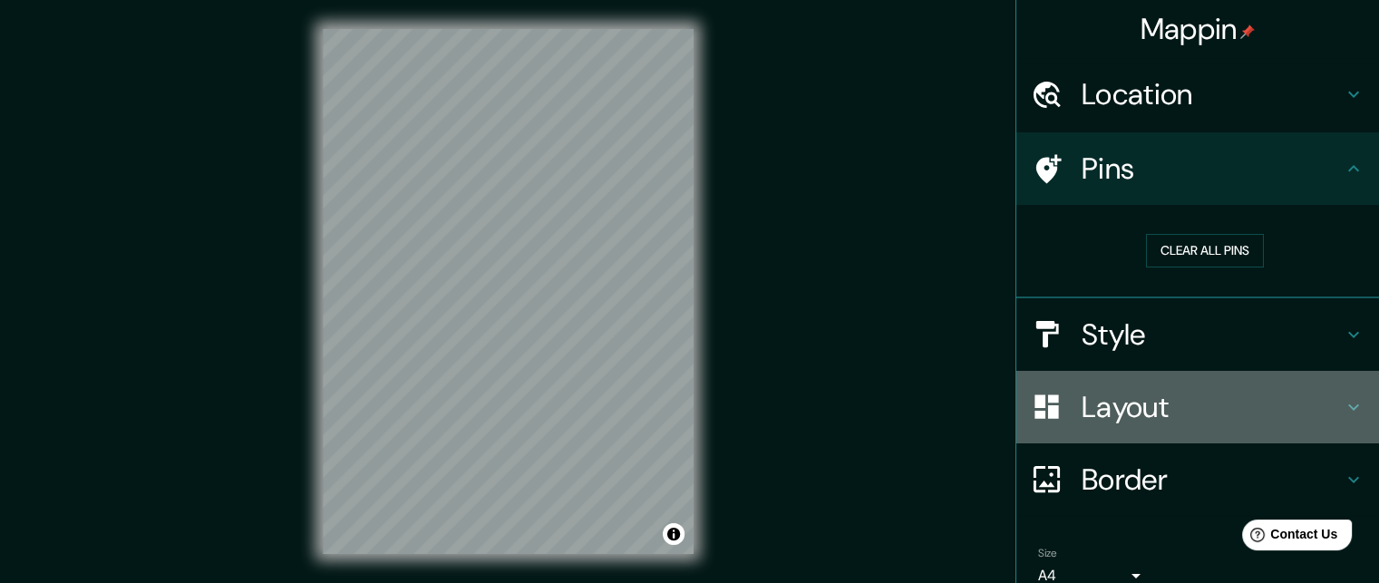
click at [1119, 397] on h4 "Layout" at bounding box center [1212, 407] width 261 height 36
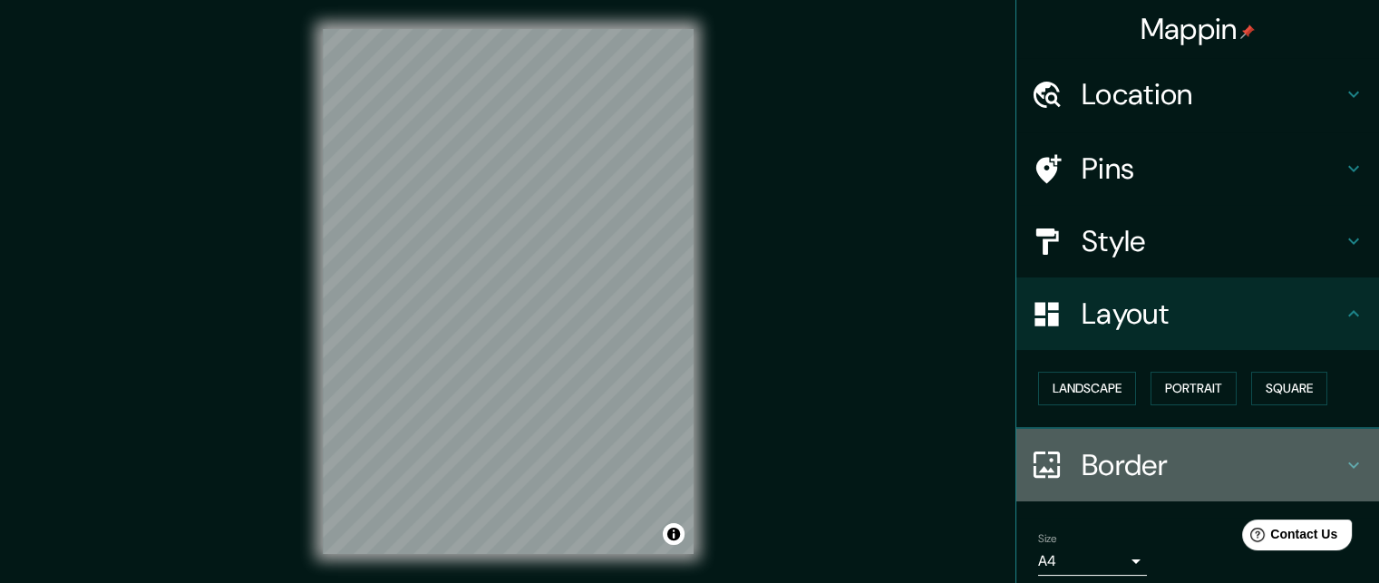
click at [1109, 458] on h4 "Border" at bounding box center [1212, 465] width 261 height 36
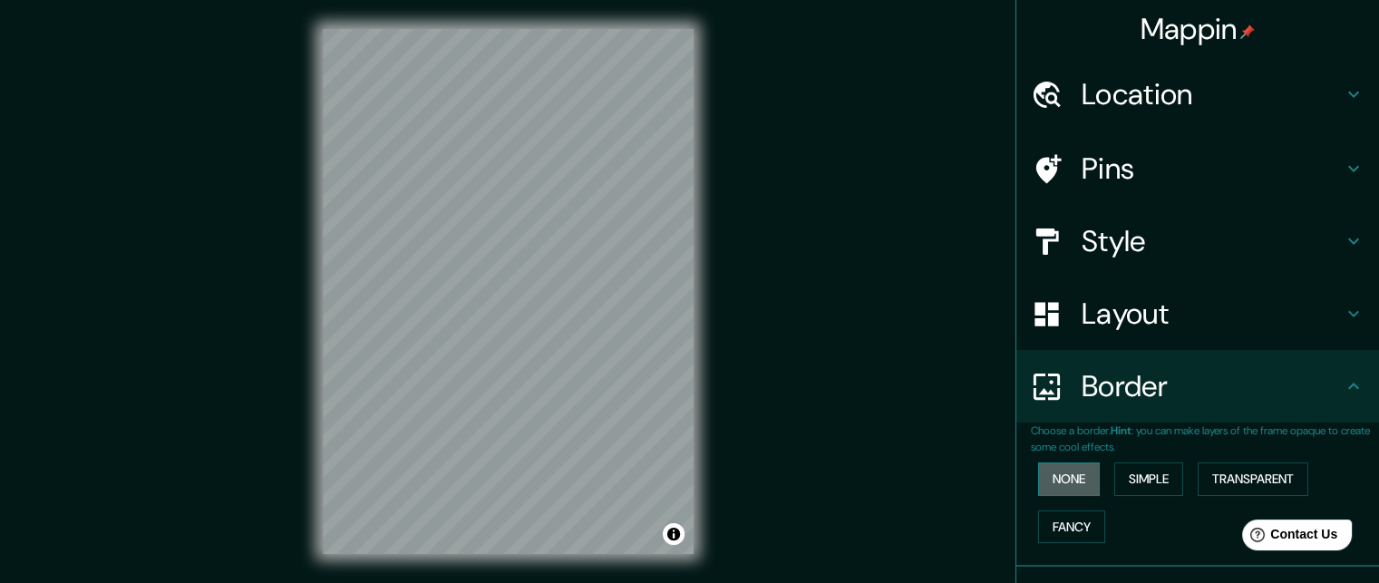
click at [1076, 474] on button "None" at bounding box center [1069, 480] width 62 height 34
click at [1161, 404] on h4 "Border" at bounding box center [1212, 386] width 261 height 36
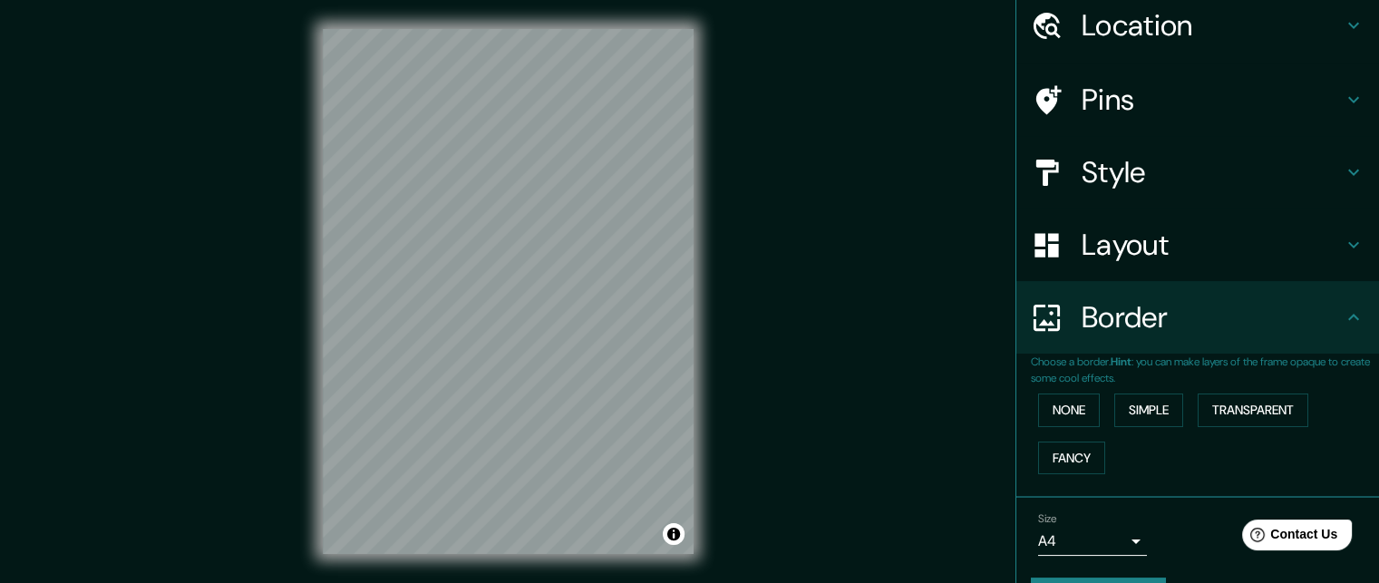
scroll to position [116, 0]
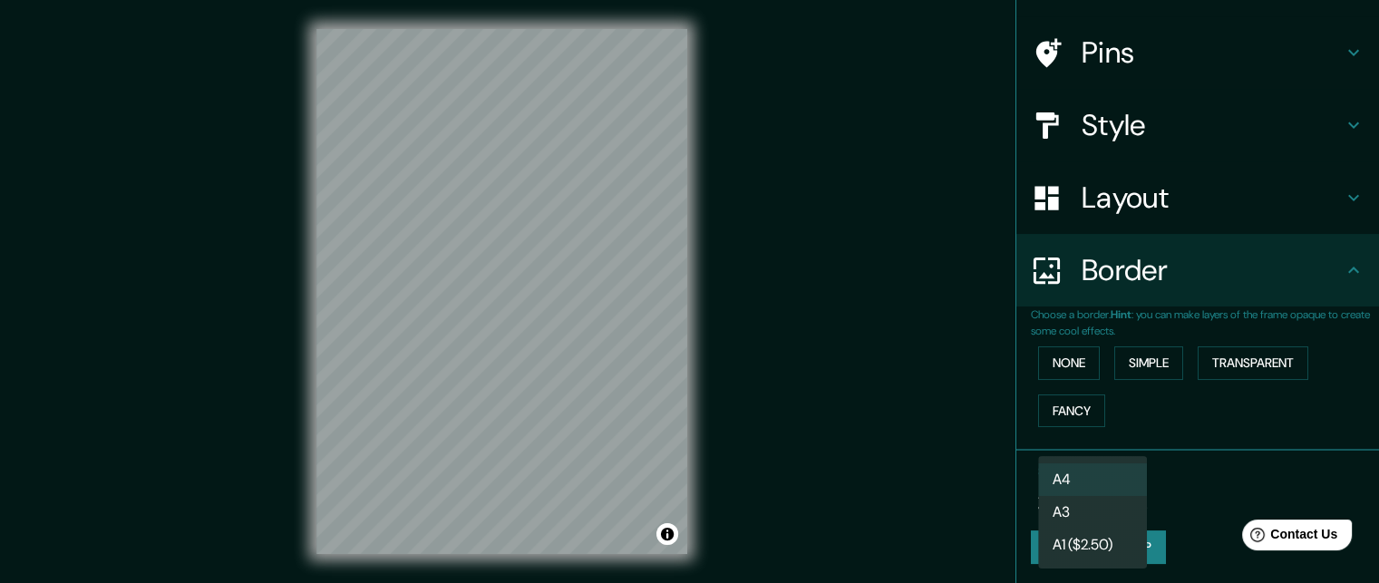
click at [1087, 485] on body "Mappin Location [GEOGRAPHIC_DATA], [US_STATE], [GEOGRAPHIC_DATA] Pins Style Lay…" at bounding box center [689, 291] width 1379 height 583
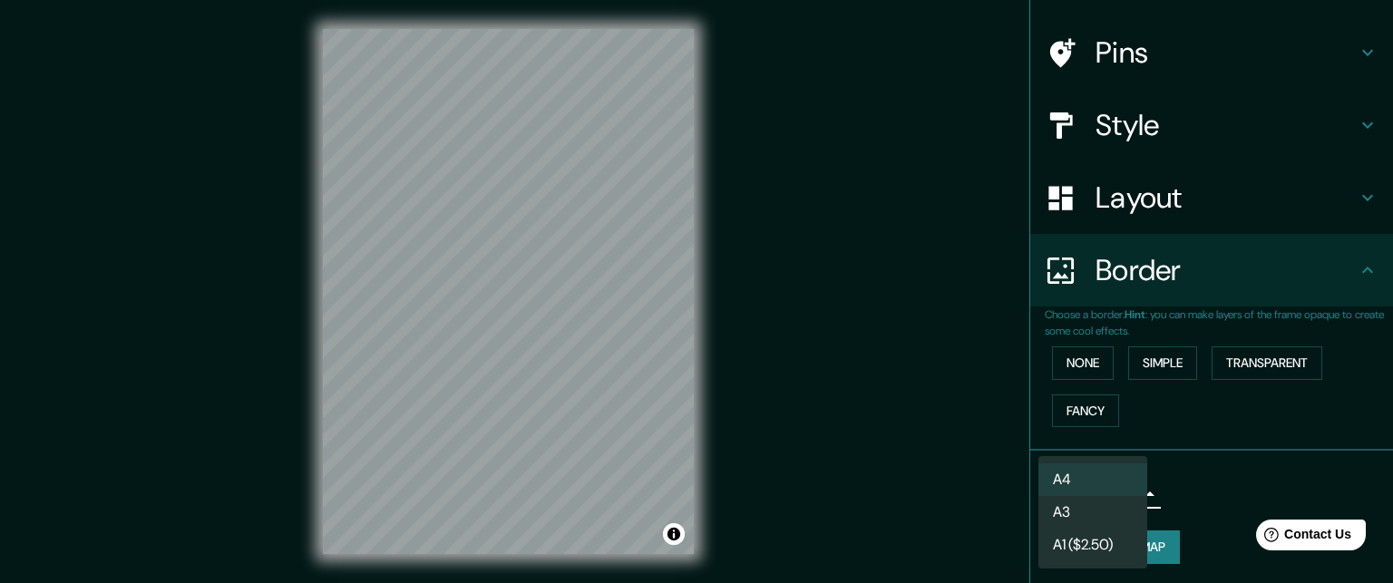
click at [1083, 502] on li "A3" at bounding box center [1092, 512] width 109 height 33
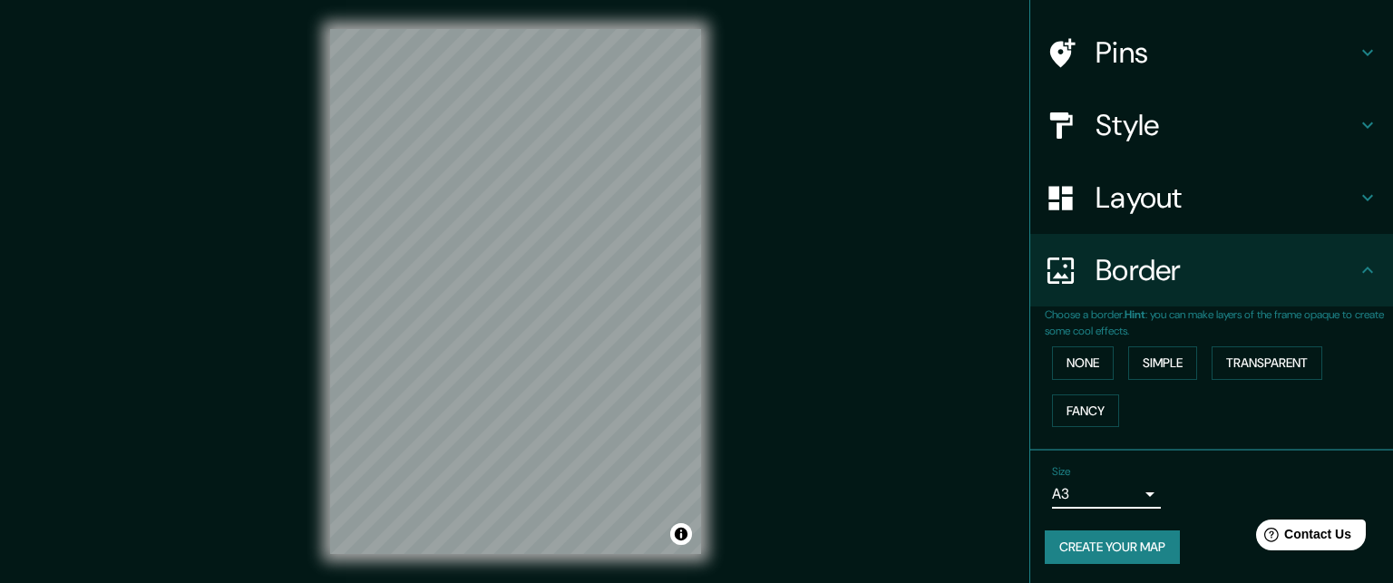
click at [1083, 498] on body "Mappin Location [GEOGRAPHIC_DATA], [US_STATE], [GEOGRAPHIC_DATA] Pins Style Lay…" at bounding box center [696, 291] width 1393 height 583
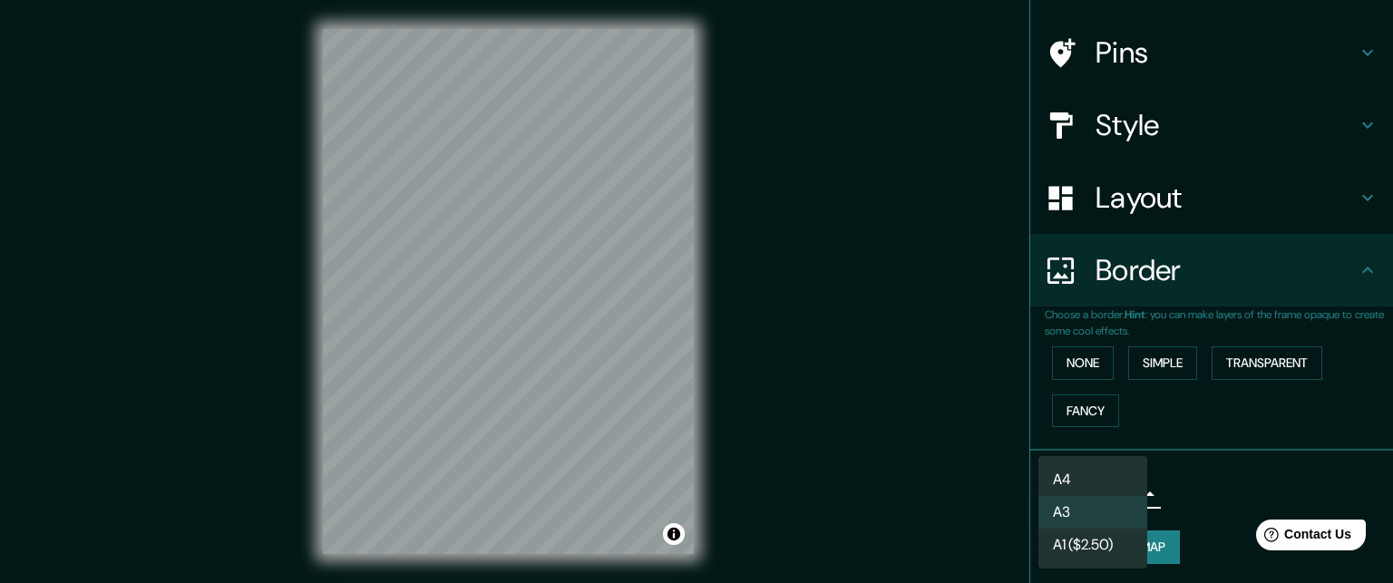
click at [1078, 473] on li "A4" at bounding box center [1092, 479] width 109 height 33
type input "single"
